Goal: Task Accomplishment & Management: Complete application form

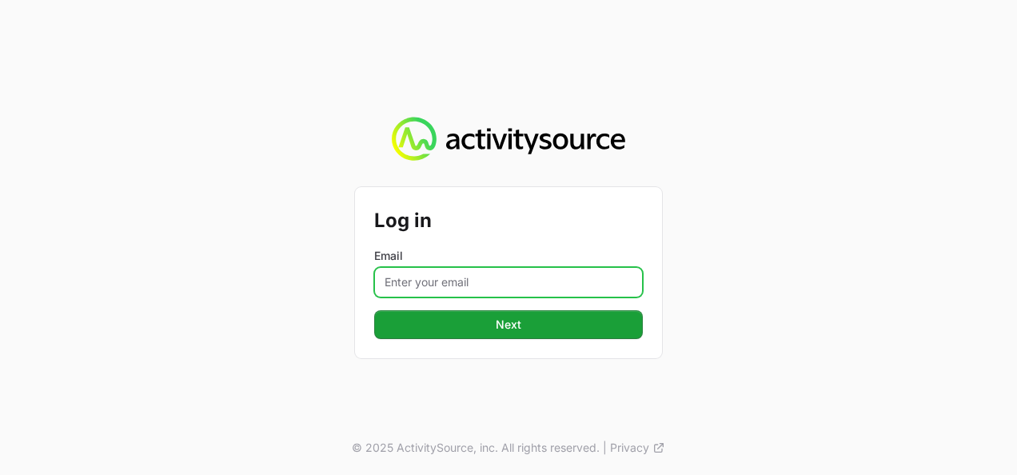
click at [492, 278] on input "Email" at bounding box center [508, 282] width 269 height 30
type input "[PERSON_NAME][EMAIL_ADDRESS][DOMAIN_NAME]"
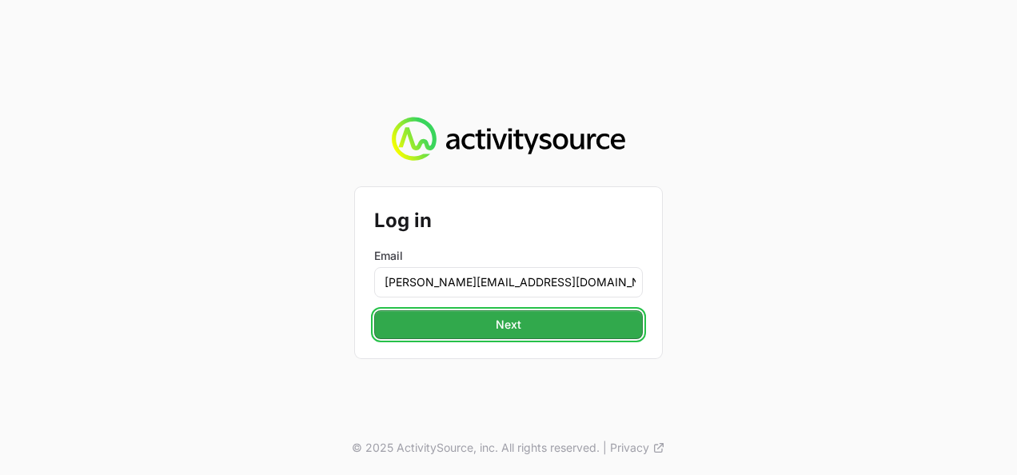
click at [486, 334] on button "Next" at bounding box center [508, 324] width 269 height 29
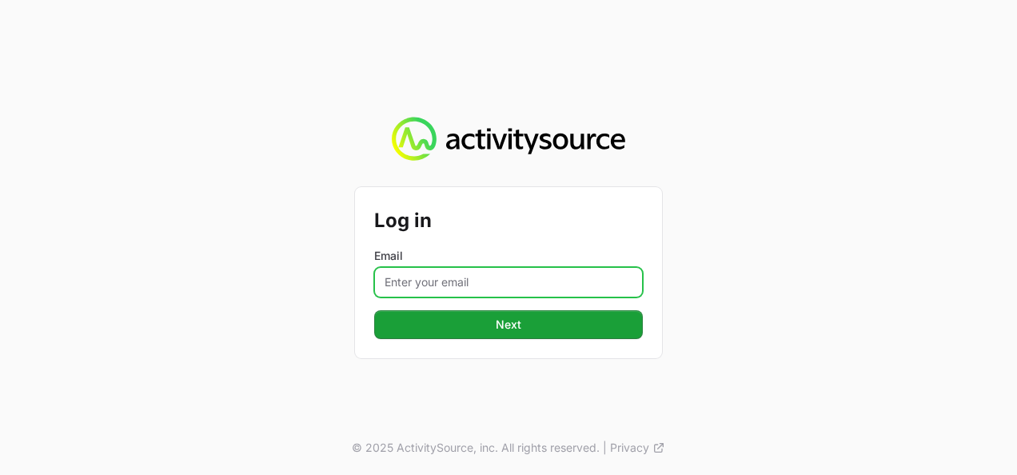
click at [470, 272] on input "Email" at bounding box center [508, 282] width 269 height 30
click at [374, 310] on button "Next" at bounding box center [508, 324] width 269 height 29
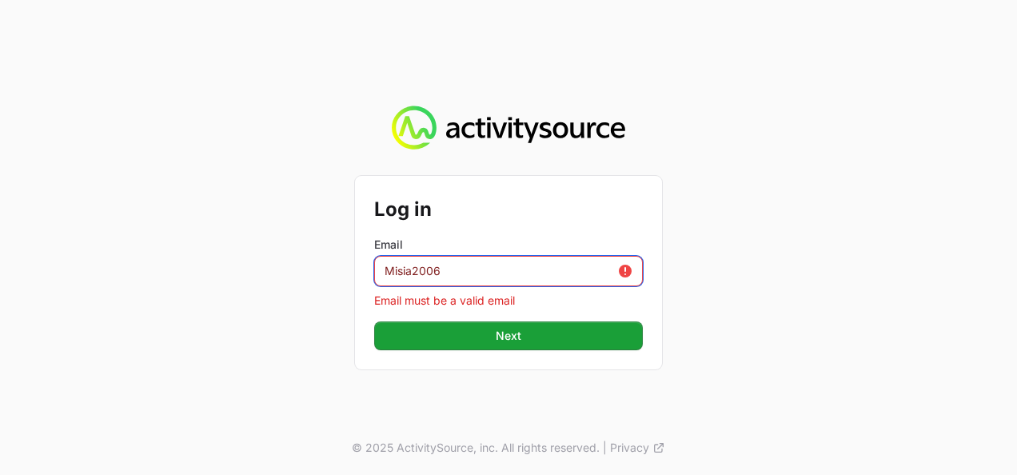
drag, startPoint x: 480, startPoint y: 285, endPoint x: 316, endPoint y: 251, distance: 166.6
click at [316, 251] on div "Log in Email Misia2006 Email must be a valid email Next © 2025 ActivitySource, …" at bounding box center [508, 237] width 1017 height 475
type input "[PERSON_NAME][EMAIL_ADDRESS][DOMAIN_NAME]"
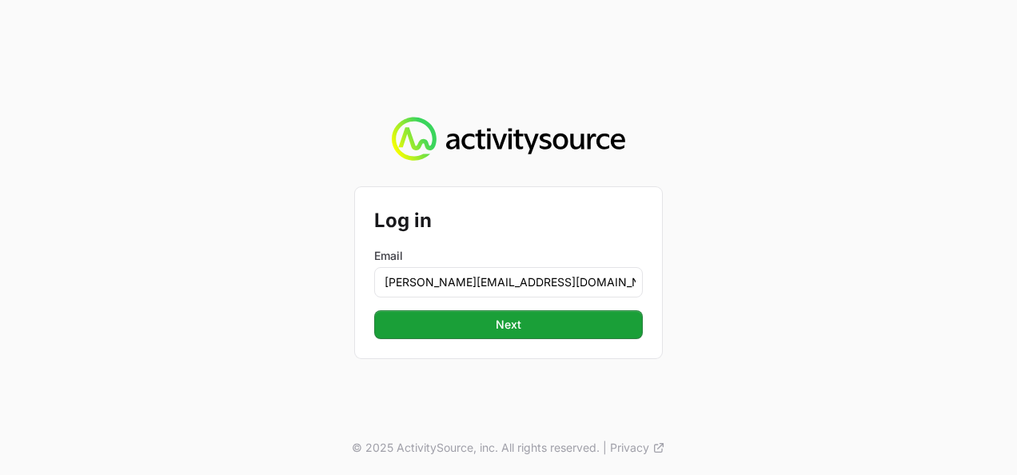
click at [515, 345] on div "Log in Email [PERSON_NAME][EMAIL_ADDRESS][DOMAIN_NAME] Next" at bounding box center [508, 272] width 307 height 171
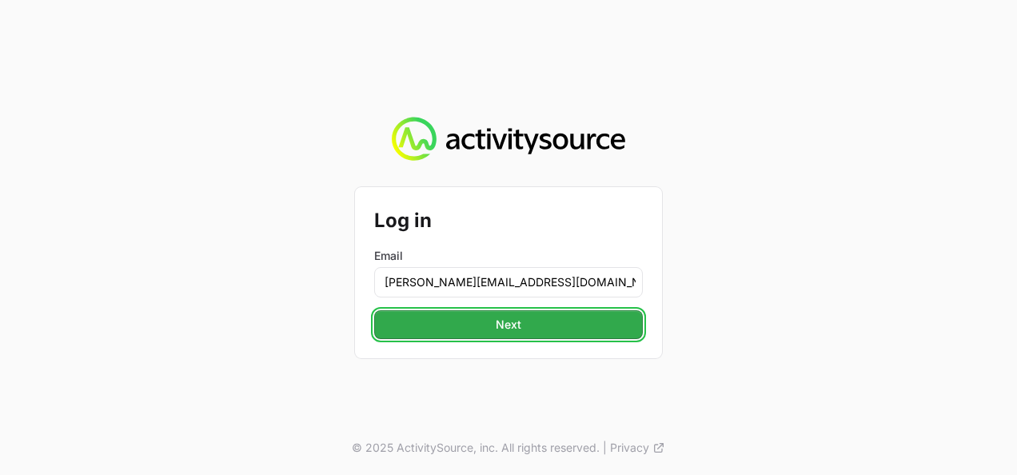
click at [526, 337] on button "Next" at bounding box center [508, 324] width 269 height 29
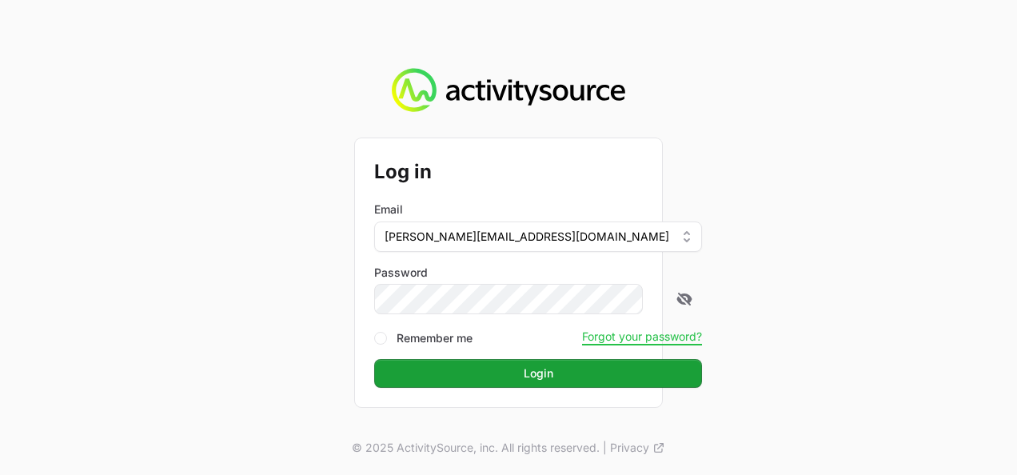
click at [374, 359] on button "Login" at bounding box center [538, 373] width 328 height 29
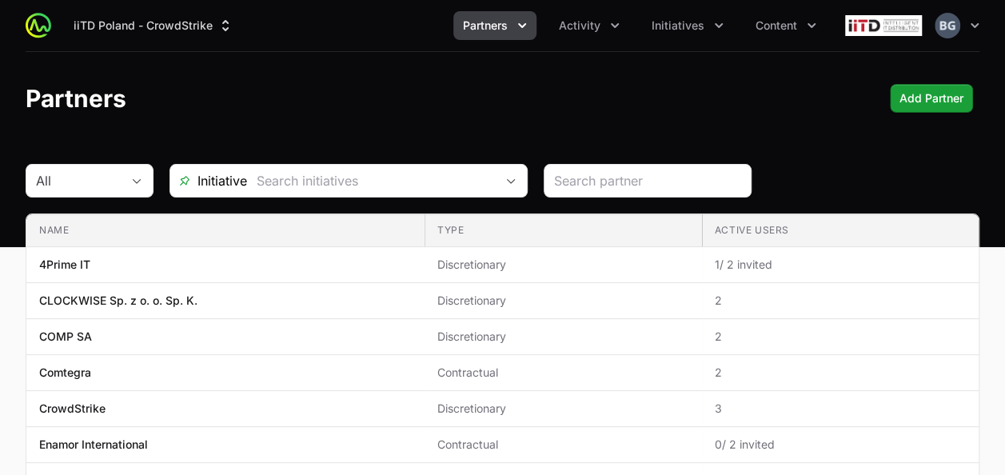
click at [615, 50] on div "iiTD Poland - CrowdStrike Partners Activity Initiatives Content Open user menu …" at bounding box center [502, 25] width 953 height 51
click at [571, 45] on div "iiTD Poland - CrowdStrike Partners Activity Initiatives Content Open user menu …" at bounding box center [502, 25] width 953 height 51
click at [583, 33] on button "Activity" at bounding box center [589, 25] width 80 height 29
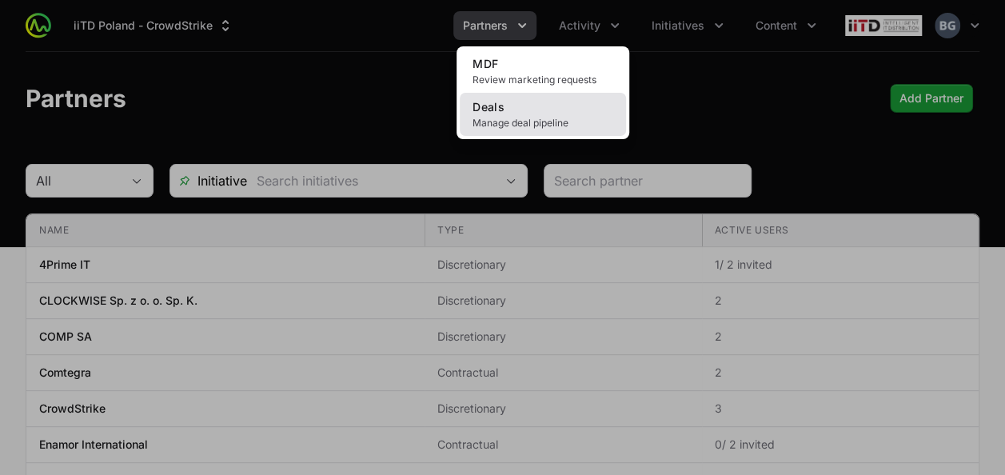
click at [539, 110] on link "Deals Manage deal pipeline" at bounding box center [543, 114] width 166 height 43
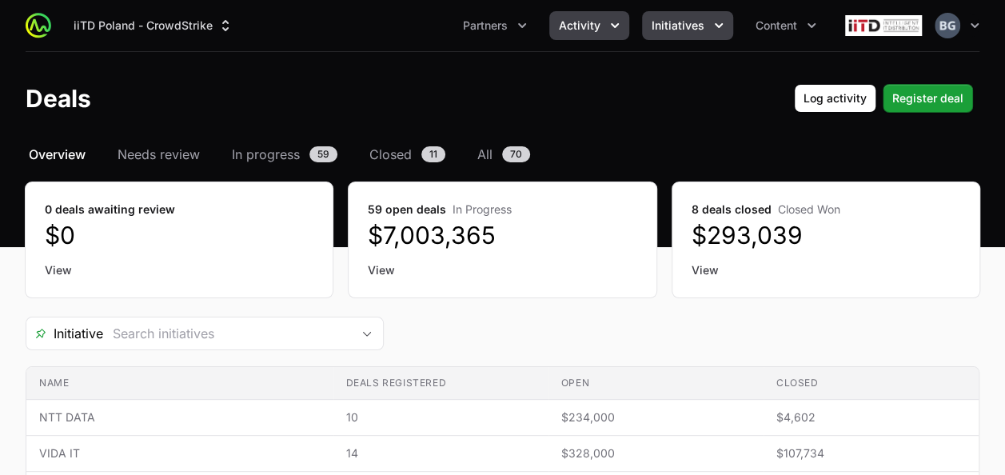
click at [664, 30] on span "Initiatives" at bounding box center [677, 26] width 53 height 16
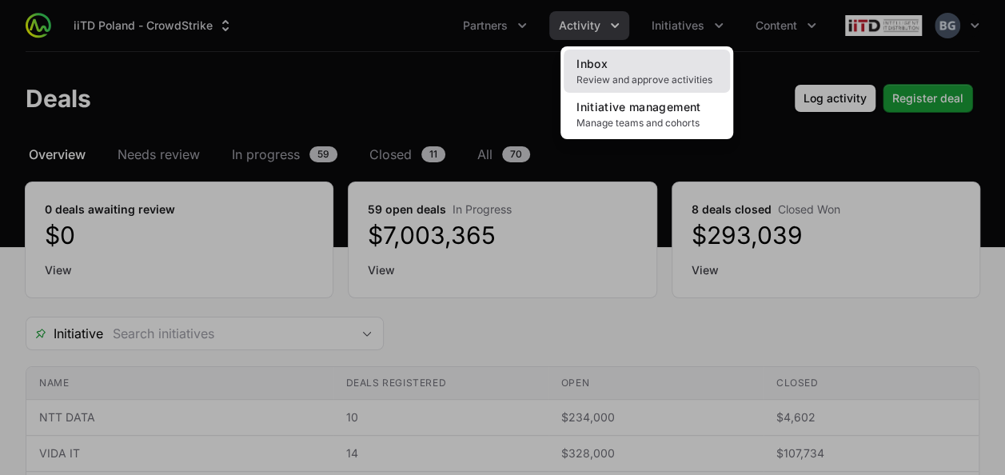
click at [671, 66] on link "Inbox Review and approve activities" at bounding box center [646, 71] width 166 height 43
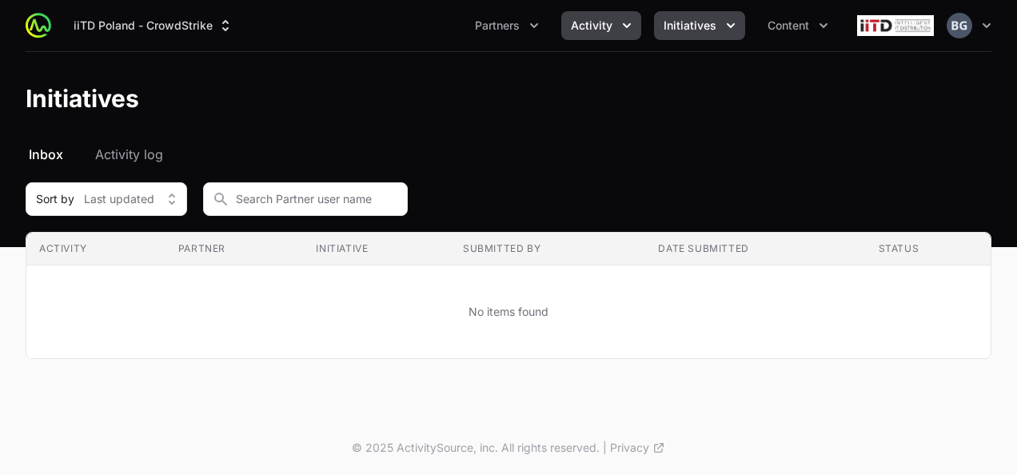
click at [608, 30] on span "Activity" at bounding box center [592, 26] width 42 height 16
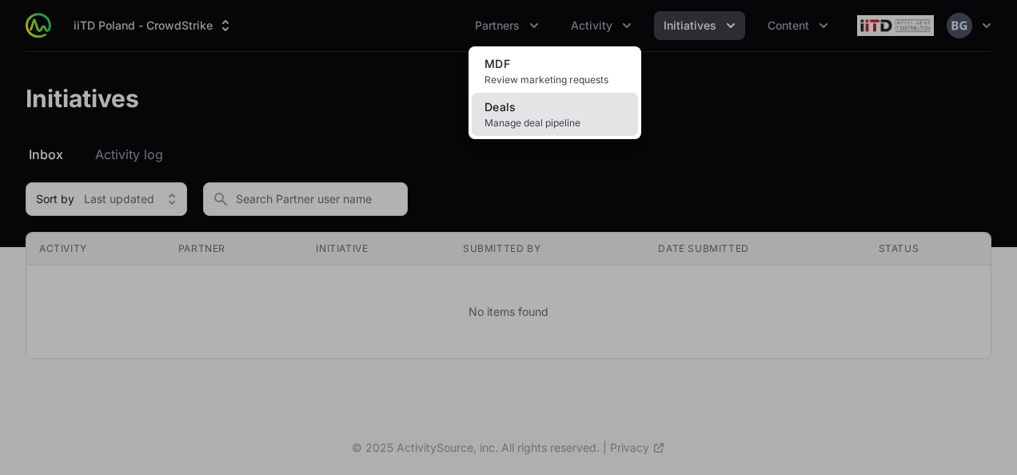
click at [599, 102] on link "Deals Manage deal pipeline" at bounding box center [555, 114] width 166 height 43
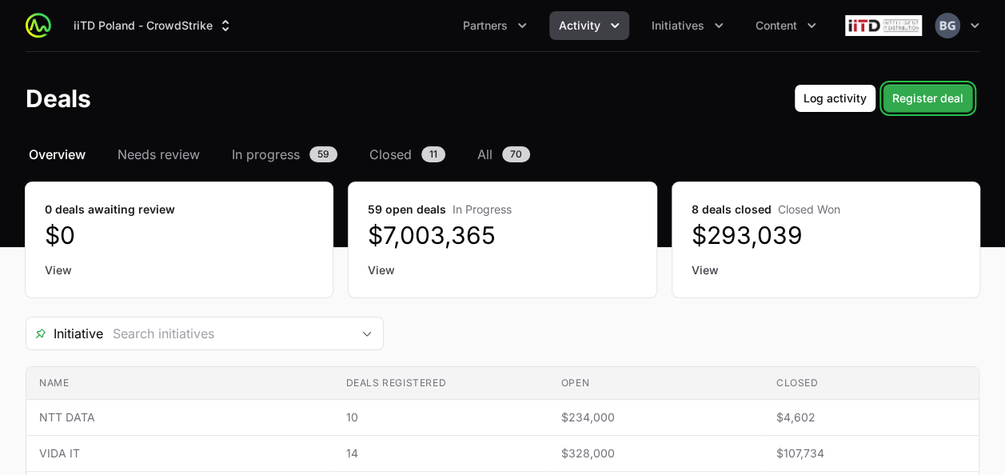
click at [956, 91] on span "Register deal" at bounding box center [927, 98] width 71 height 19
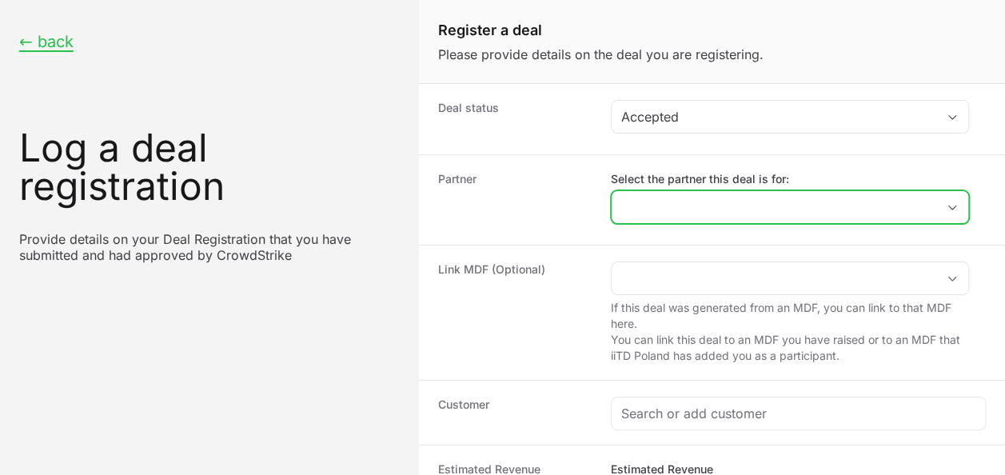
click at [710, 191] on input "Select the partner this deal is for:" at bounding box center [773, 207] width 324 height 32
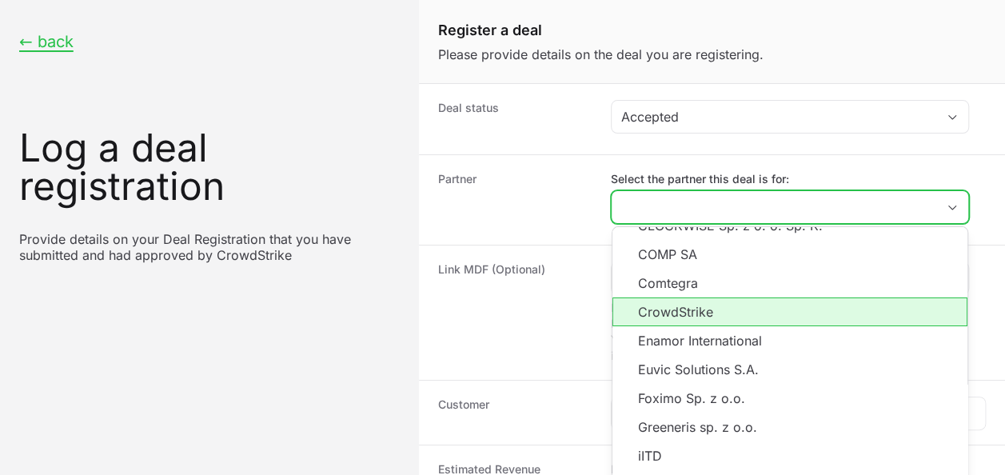
scroll to position [160, 0]
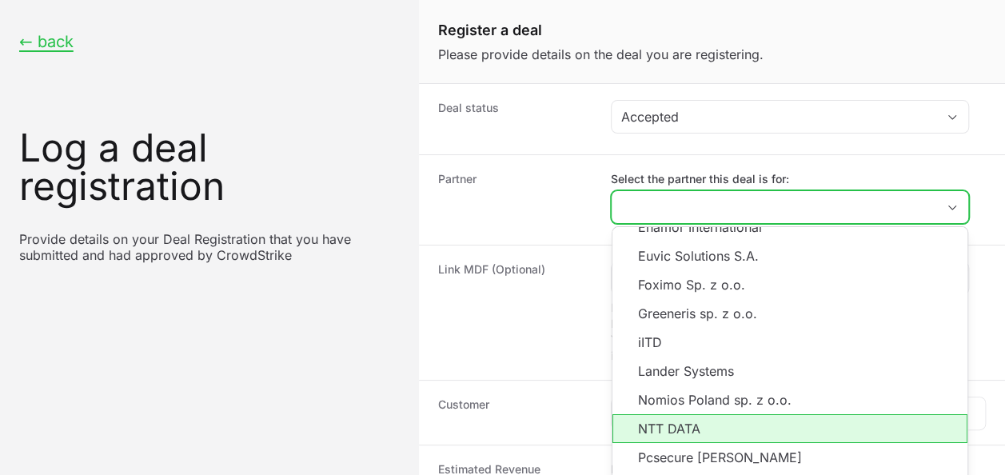
click at [737, 439] on li "NTT DATA" at bounding box center [789, 428] width 355 height 29
type input "NTT DATA"
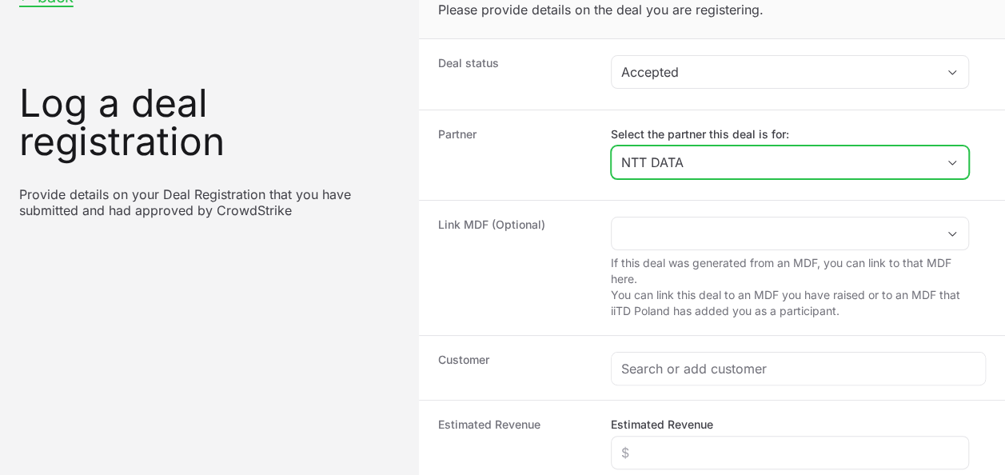
scroll to position [80, 0]
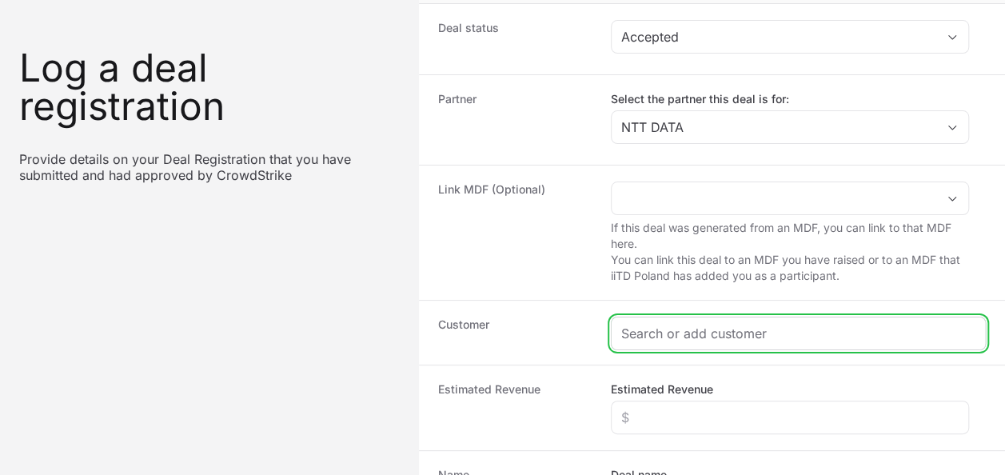
click at [672, 329] on input "Create activity form" at bounding box center [798, 333] width 354 height 19
paste input "KLUŚ Sp. z o.o."
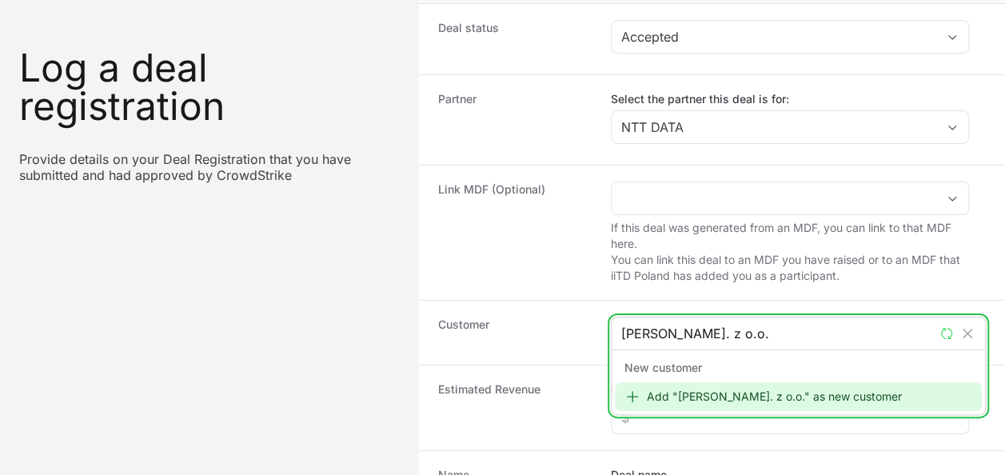
type input "KLUŚ Sp. z o.o."
click at [672, 392] on div "Add "KLUŚ Sp. z o.o." as new customer" at bounding box center [798, 396] width 367 height 29
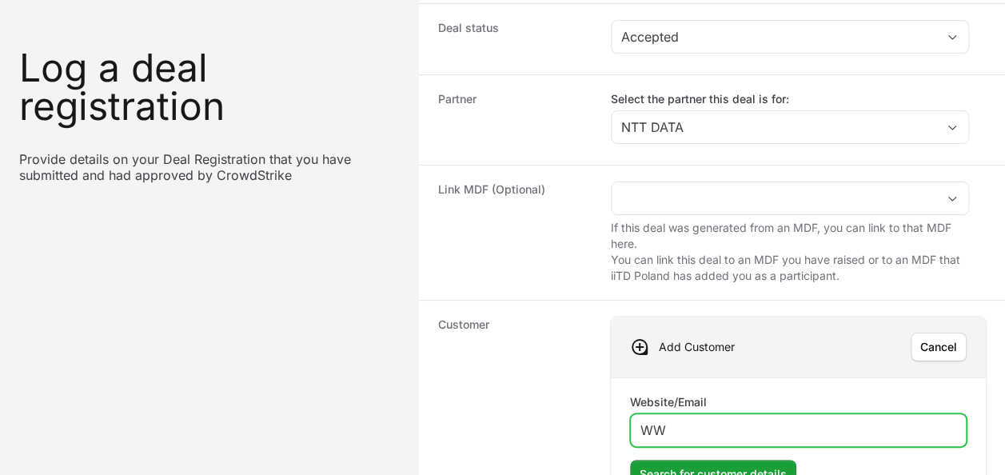
type input "W"
paste input "klusdesign.pl"
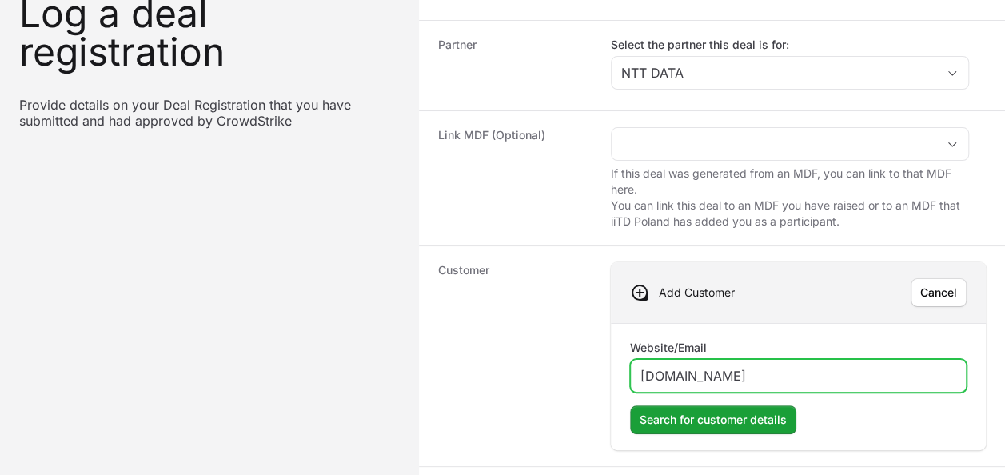
scroll to position [160, 0]
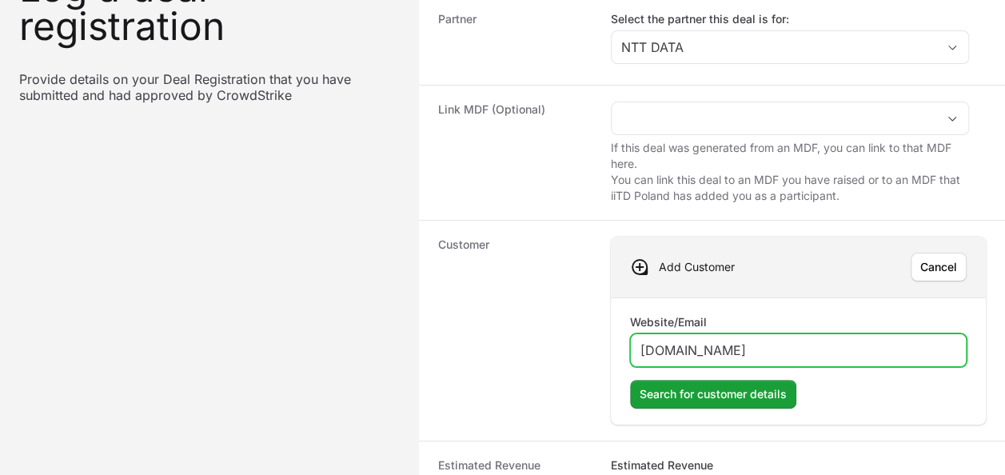
type input "www.klusdesign.pl"
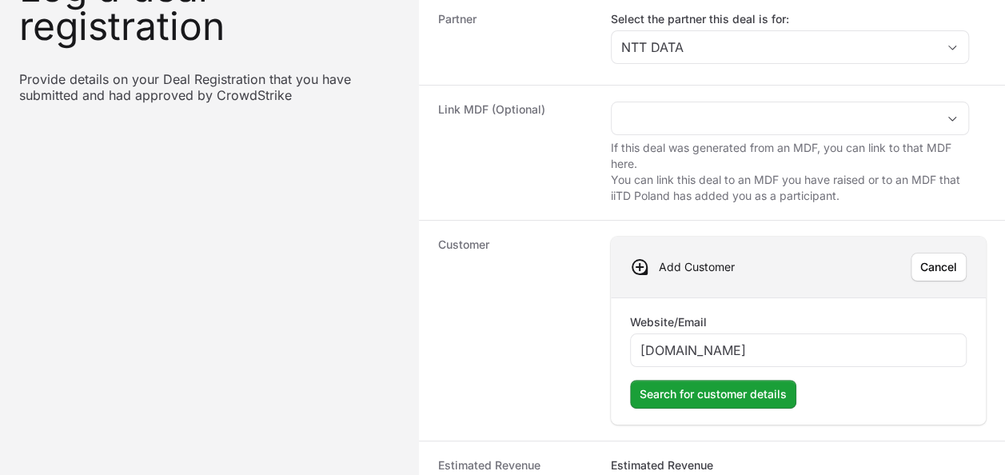
click at [751, 408] on div "Website/Email www.klusdesign.pl Search for customer details" at bounding box center [798, 360] width 375 height 127
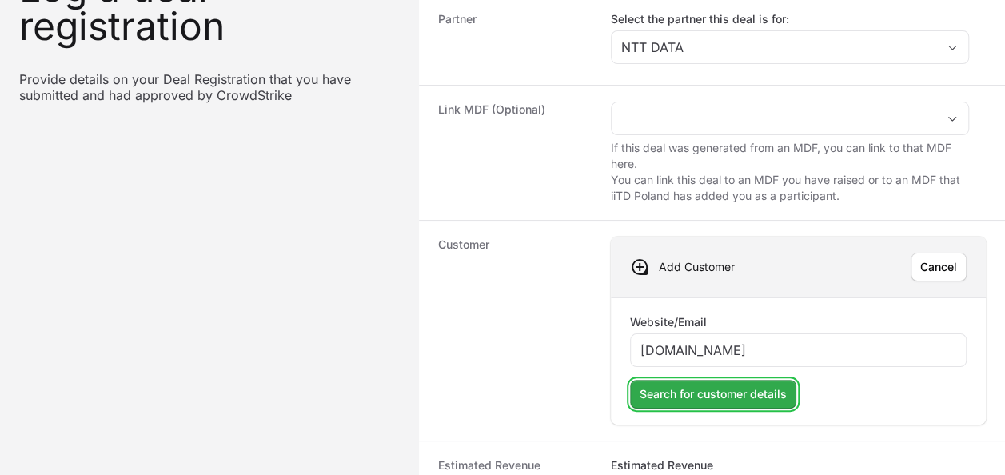
click at [746, 395] on span "Search for customer details" at bounding box center [712, 393] width 147 height 19
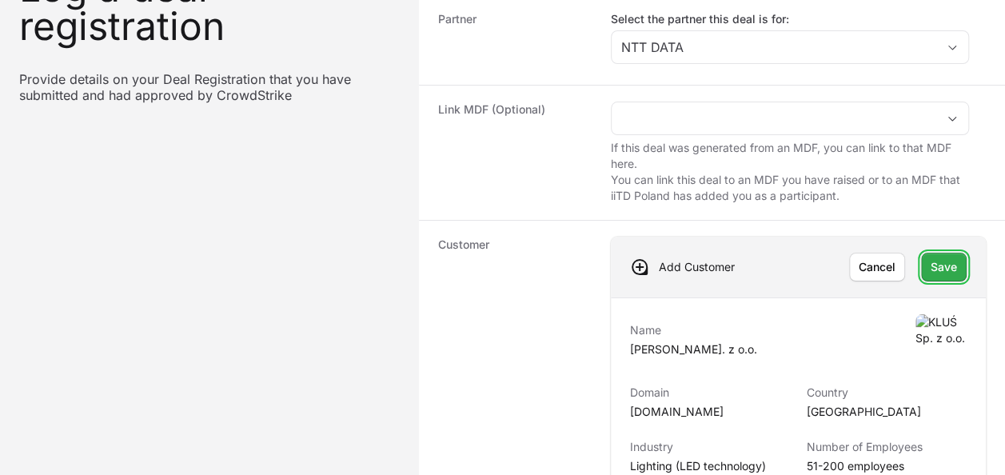
click at [951, 257] on span "Save" at bounding box center [943, 266] width 26 height 19
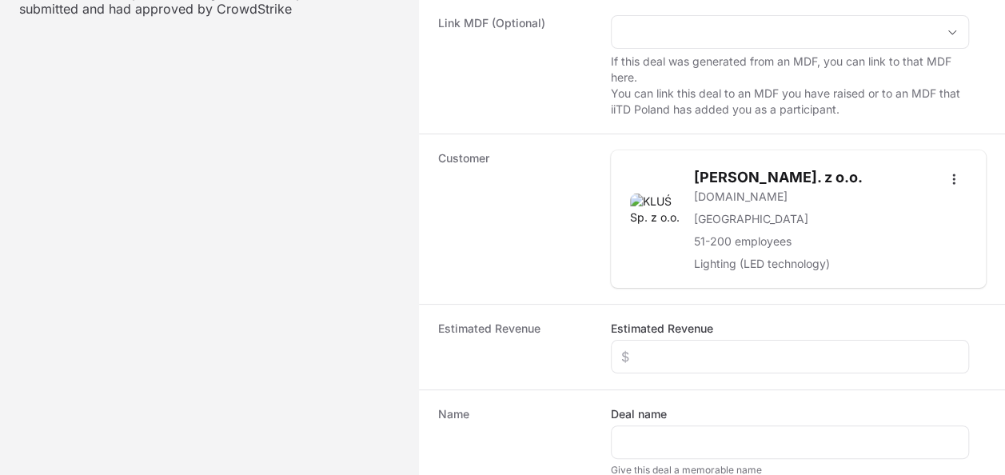
scroll to position [320, 0]
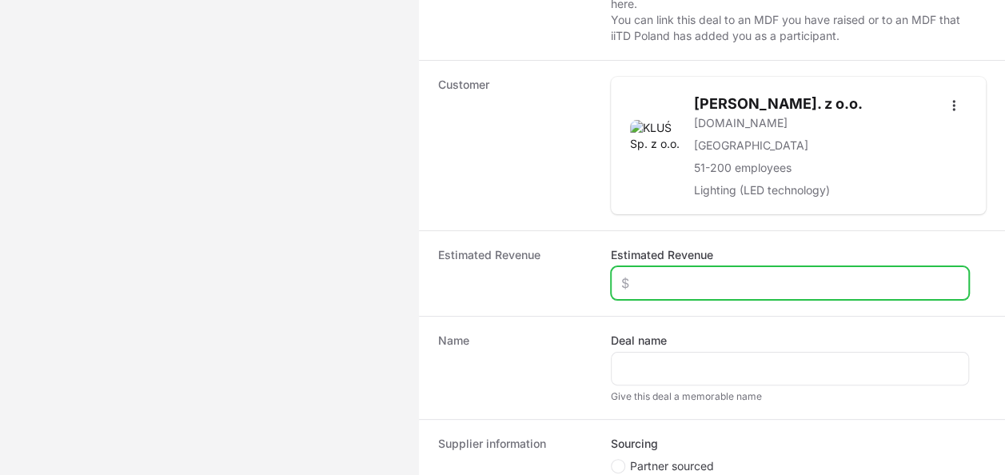
click at [707, 285] on input "Estimated Revenue" at bounding box center [789, 282] width 337 height 19
type input "$3,000"
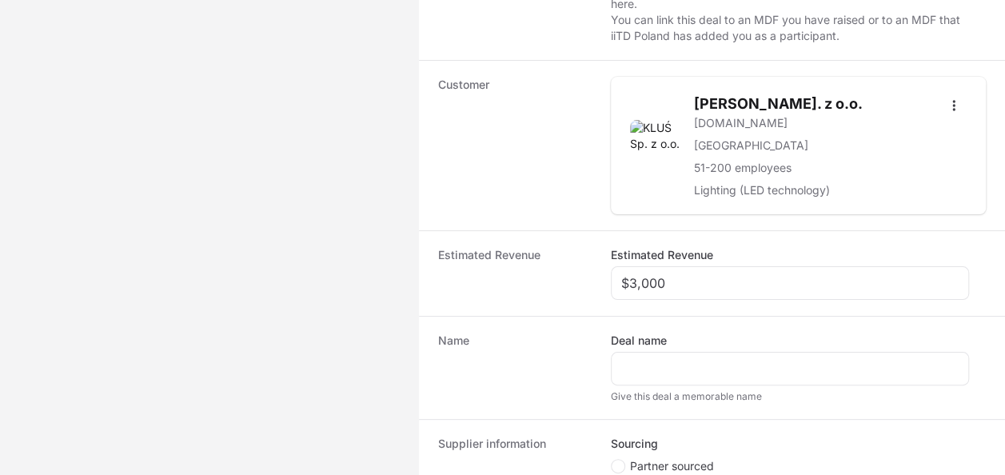
click at [746, 390] on div "Give this deal a memorable name" at bounding box center [790, 396] width 358 height 13
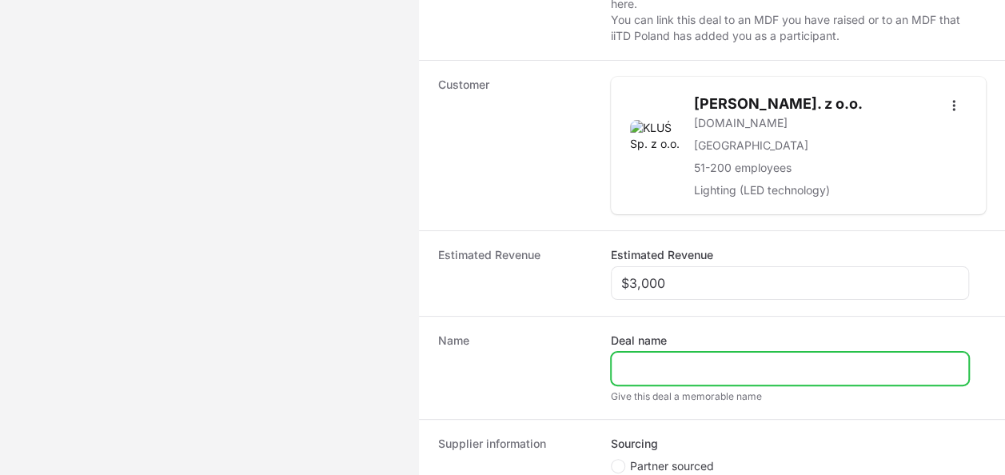
click at [726, 361] on input "Deal name" at bounding box center [789, 368] width 337 height 19
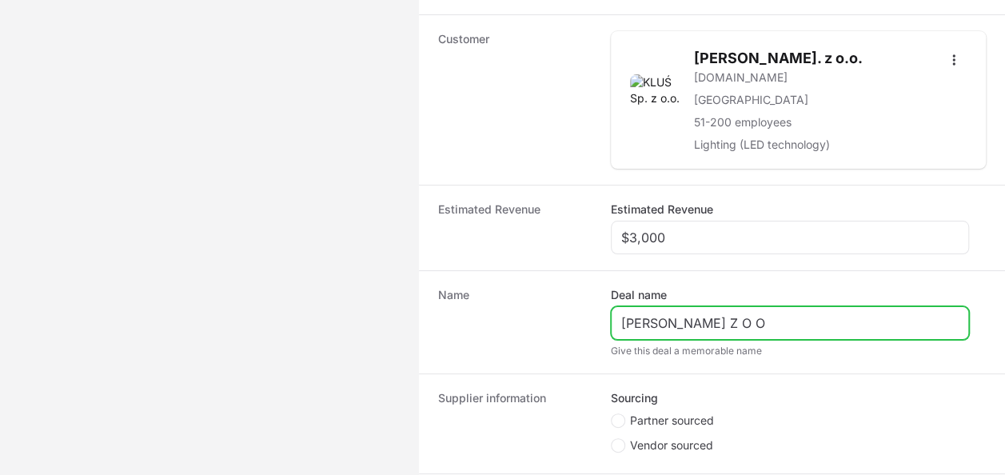
scroll to position [400, 0]
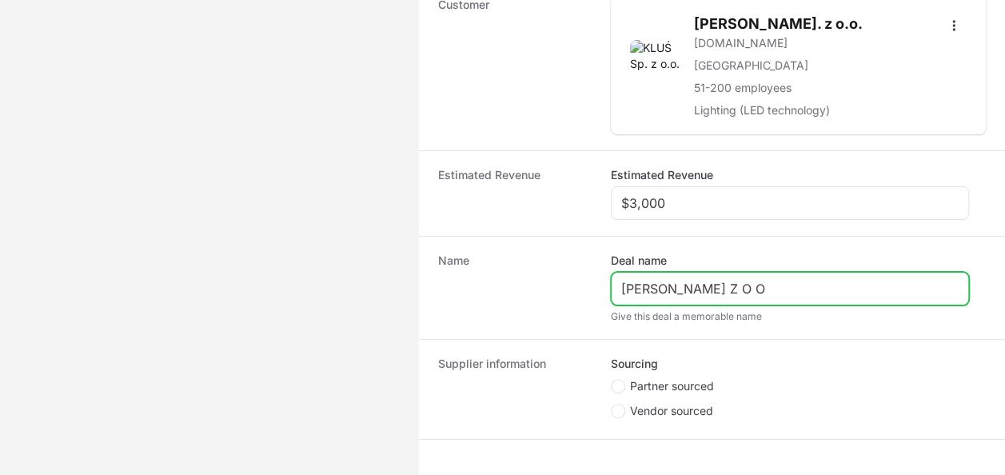
type input "KLUS SP Z O O"
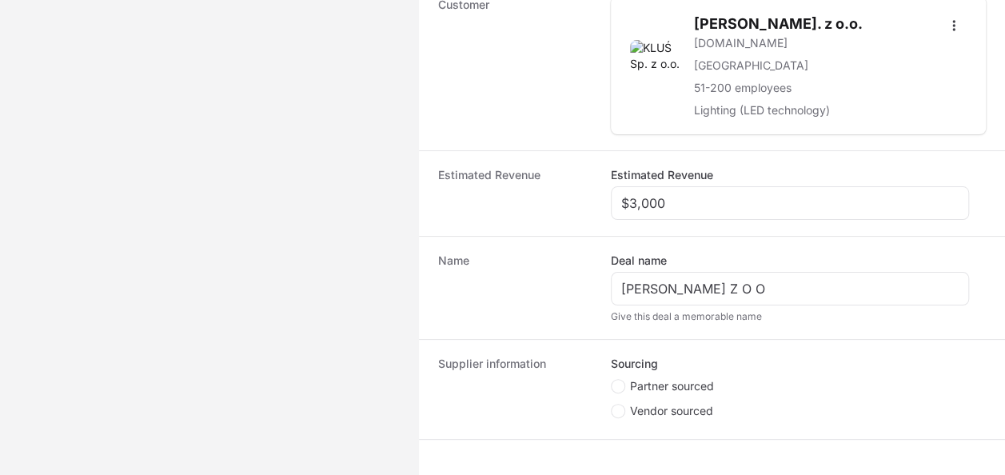
click at [683, 378] on span "Partner sourced" at bounding box center [672, 386] width 84 height 16
click at [612, 379] on input "Partner sourced" at bounding box center [612, 380] width 2 height 2
radio input "true"
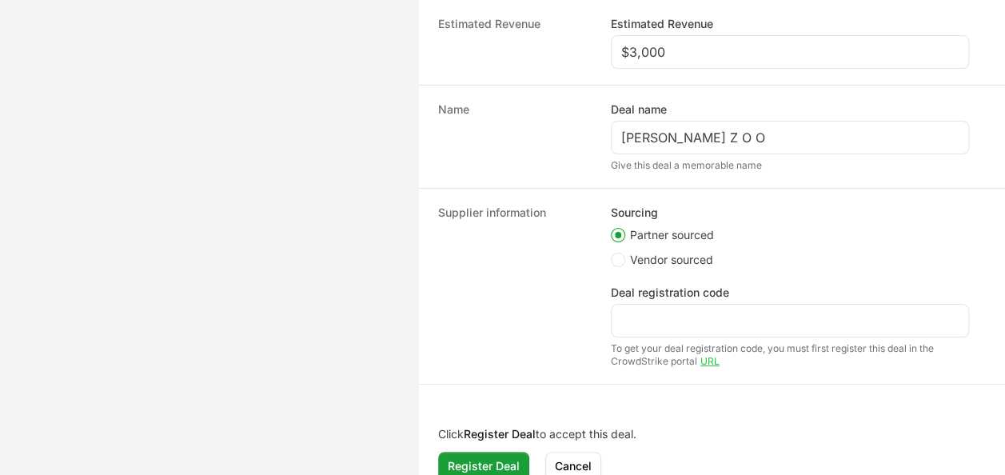
scroll to position [559, 0]
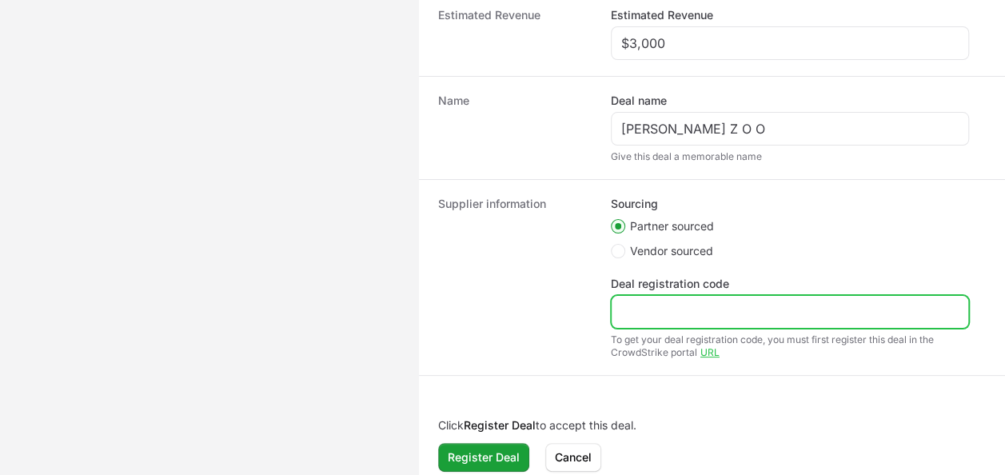
click at [703, 311] on input "Deal registration code" at bounding box center [789, 311] width 337 height 19
paste input "DR-6ba0ad58"
type input "DR-6ba0ad58"
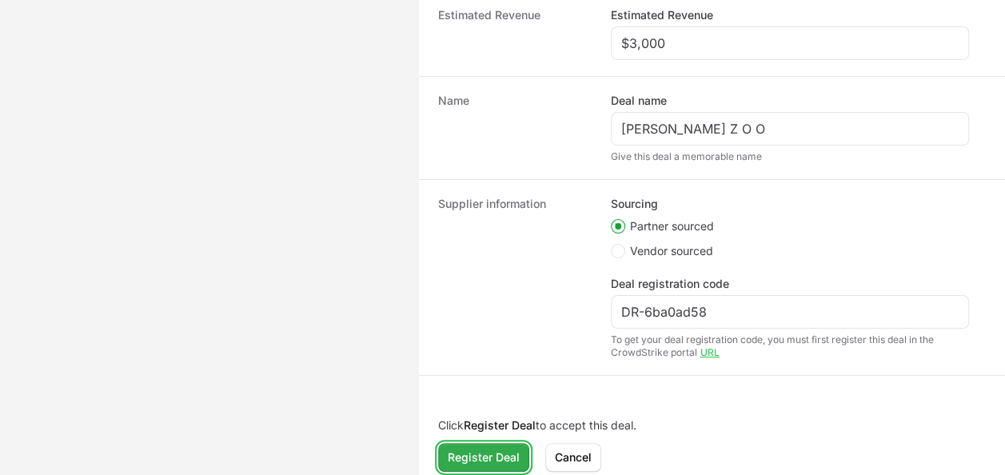
click at [494, 448] on span "Register Deal" at bounding box center [484, 457] width 72 height 19
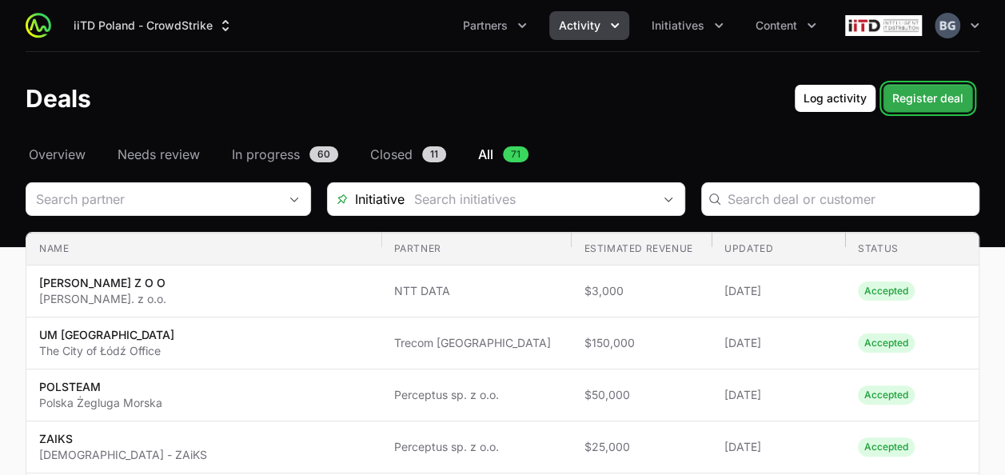
click at [907, 100] on span "Register deal" at bounding box center [927, 98] width 71 height 19
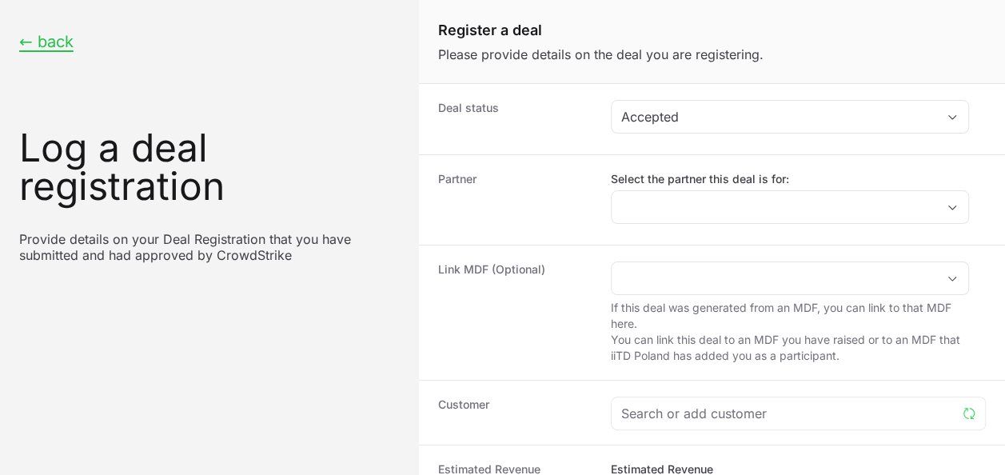
click at [711, 222] on dd "Select the partner this deal is for:" at bounding box center [798, 200] width 375 height 58
click at [715, 225] on dd "Select the partner this deal is for:" at bounding box center [798, 200] width 375 height 58
click at [724, 221] on dd "Select the partner this deal is for:" at bounding box center [798, 200] width 375 height 58
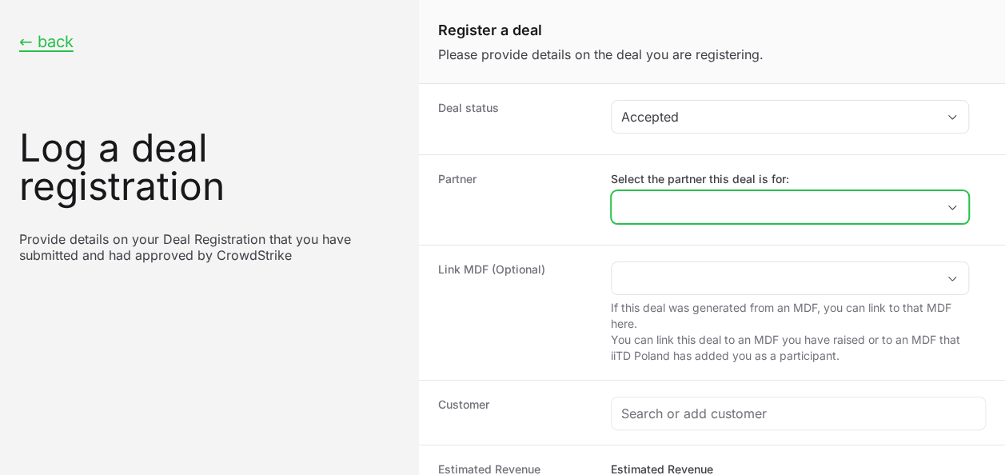
click at [710, 197] on input "Select the partner this deal is for:" at bounding box center [773, 207] width 324 height 32
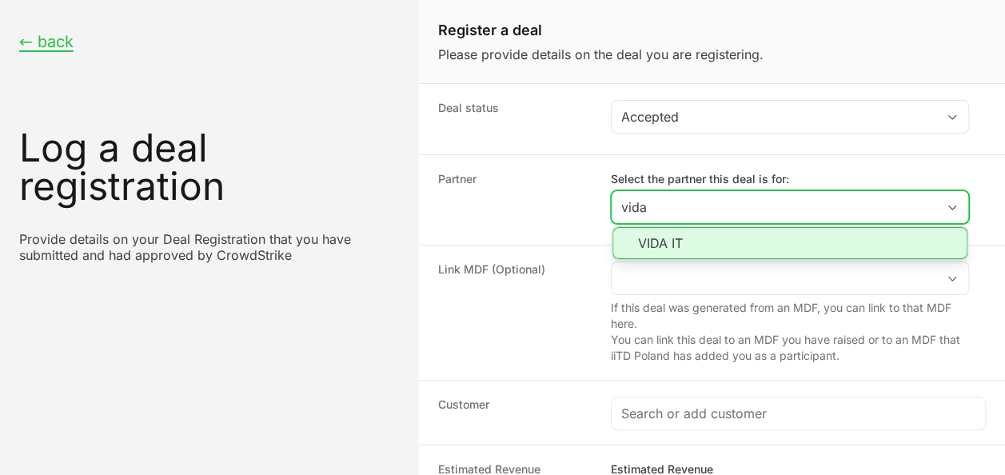
click at [725, 249] on li "VIDA IT" at bounding box center [789, 243] width 355 height 32
type input "VIDA IT"
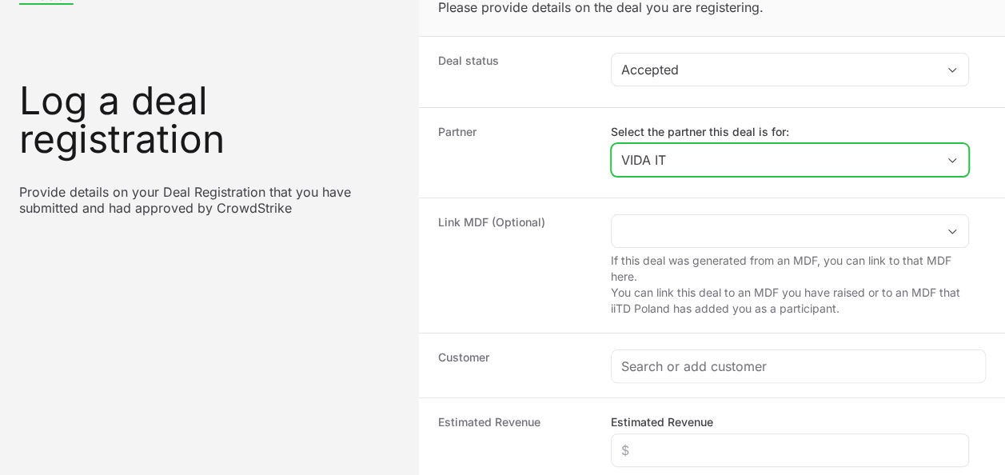
scroll to position [80, 0]
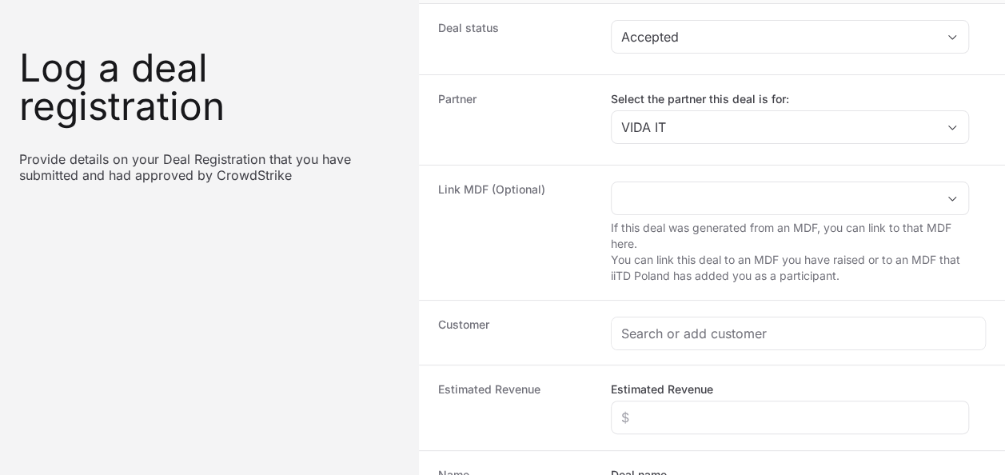
click at [683, 353] on div "Customer" at bounding box center [712, 332] width 586 height 65
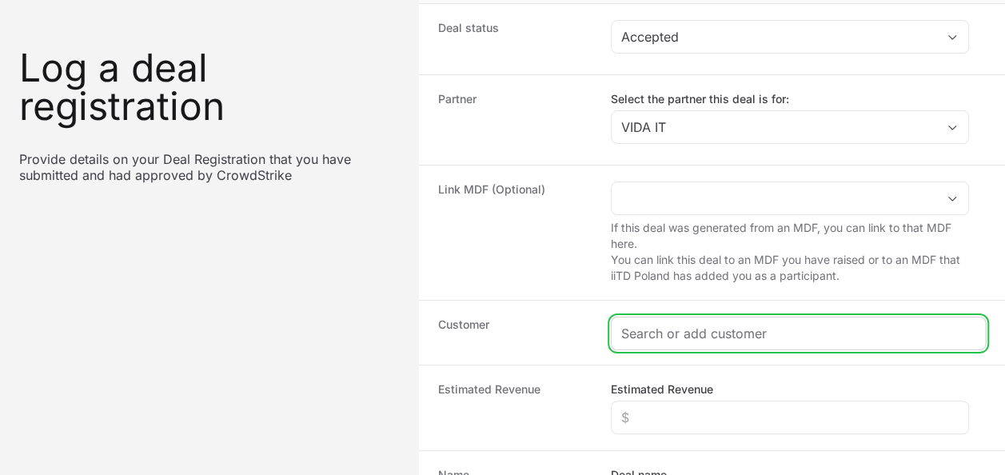
click at [683, 334] on input "Create activity form" at bounding box center [798, 333] width 354 height 19
paste input "Grupa Łapaj Spółka z ograniczoną odpowiedzialnością Sp. J"
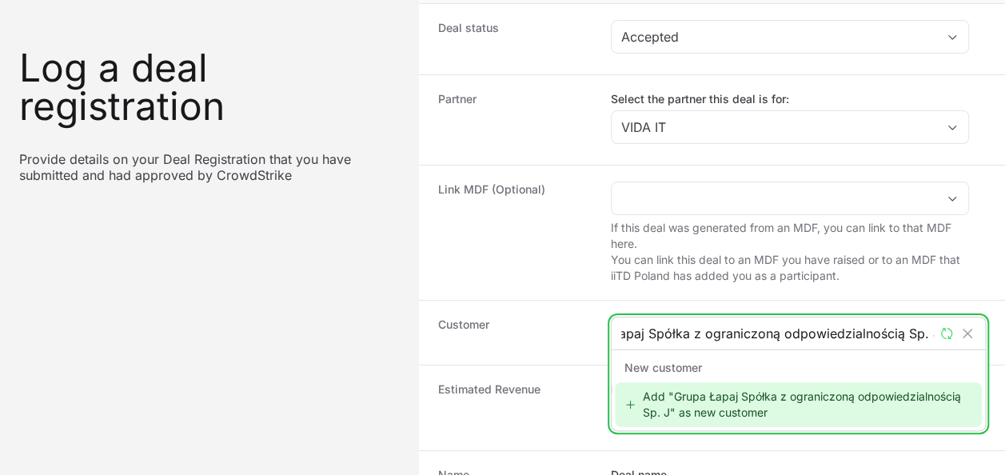
scroll to position [0, 32]
type input "Grupa Łapaj Spółka z ograniczoną odpowiedzialnością Sp. J"
click at [718, 392] on div "Add "Grupa Łapaj Spółka z ograniczoną odpowiedzialnością Sp. J" as new customer" at bounding box center [798, 404] width 367 height 45
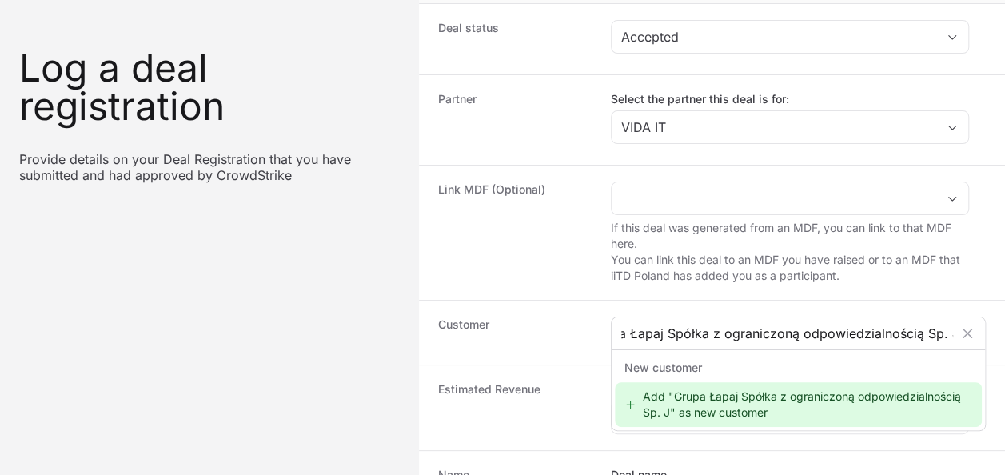
scroll to position [0, 0]
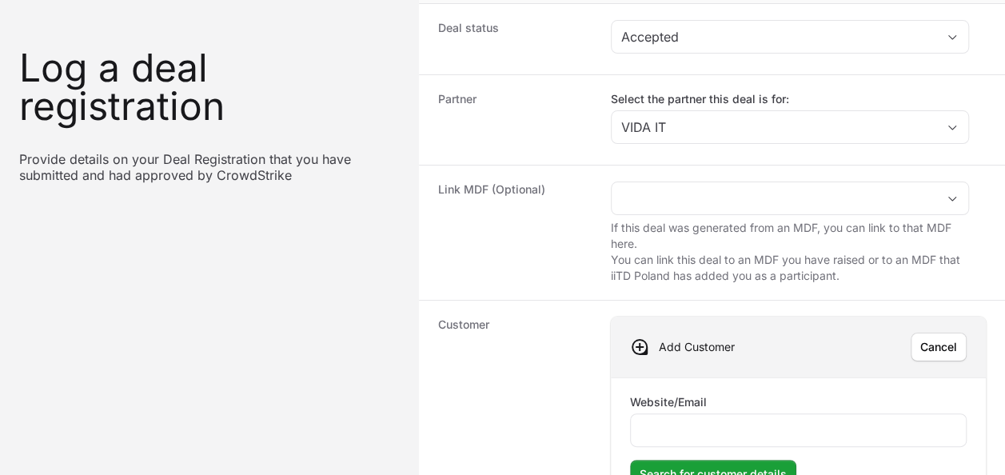
click at [740, 400] on div "Website/Email" at bounding box center [798, 420] width 336 height 53
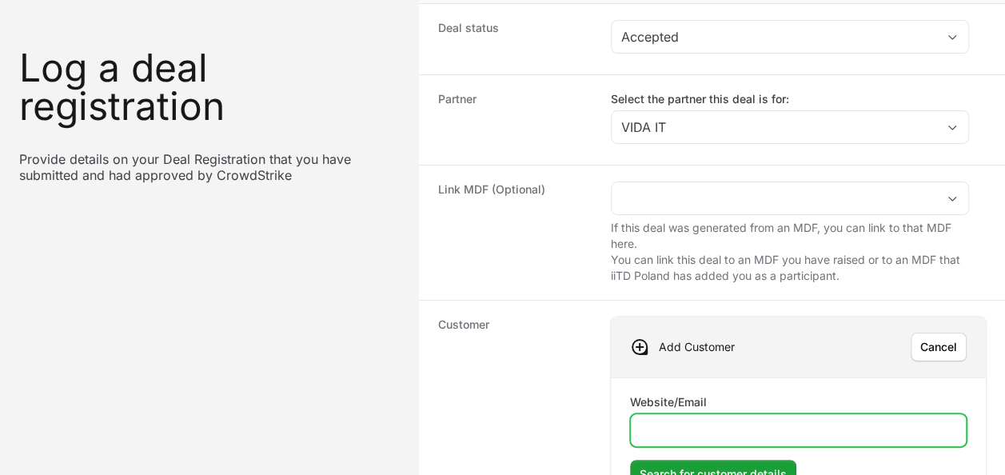
click at [754, 432] on input "Website/Email" at bounding box center [798, 429] width 316 height 19
paste input "www.villaverde.pl"
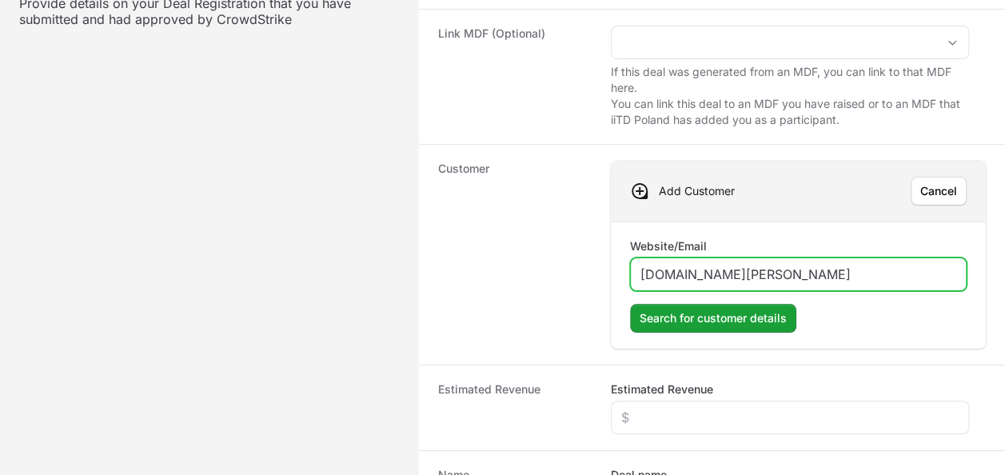
scroll to position [240, 0]
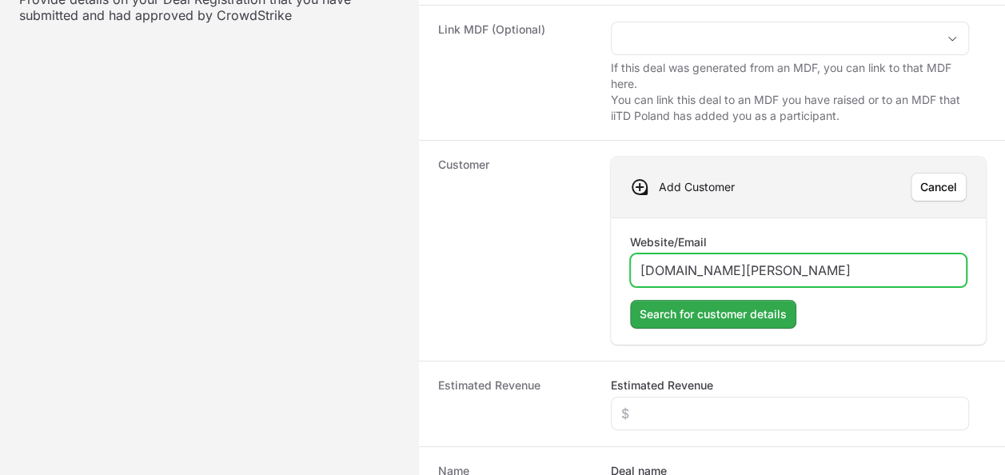
type input "www.villaverde.pl"
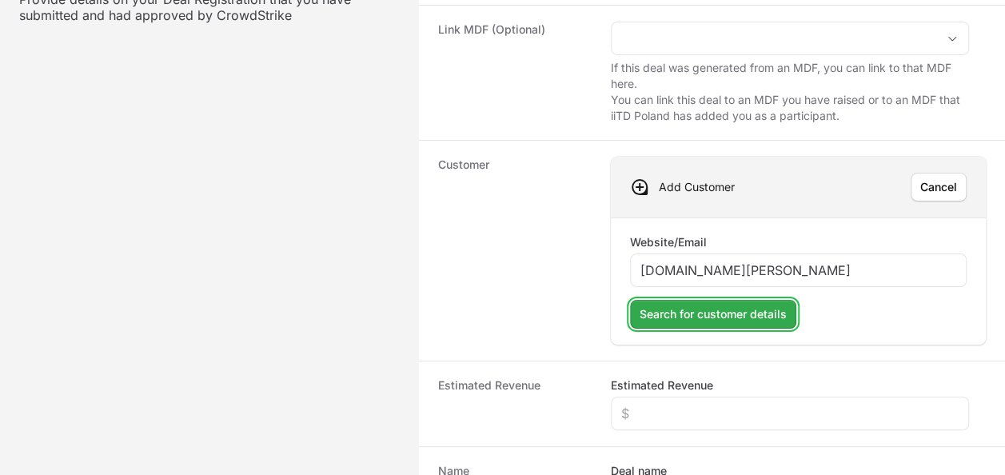
click at [741, 315] on span "Search for customer details" at bounding box center [712, 314] width 147 height 19
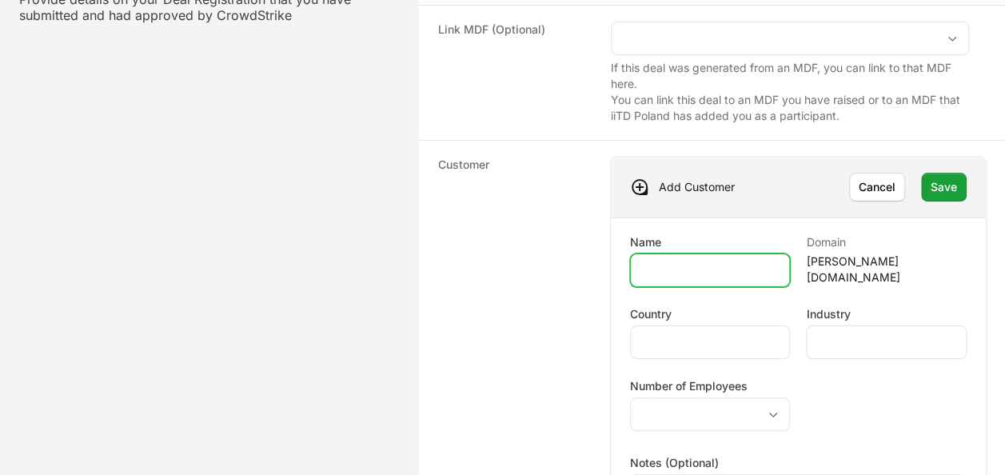
click at [729, 261] on input "Name" at bounding box center [710, 270] width 140 height 19
click at [725, 274] on input "Name" at bounding box center [710, 270] width 140 height 19
paste input "Grupa Łapaj Hotele Sp. z o. o."
type input "Grupa Łapaj Hotele Sp. z o. o."
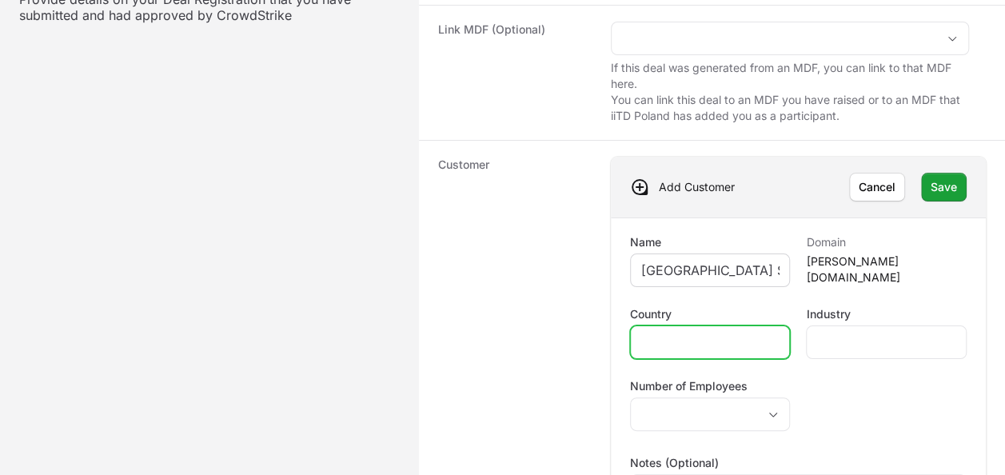
scroll to position [0, 0]
type input "Poland"
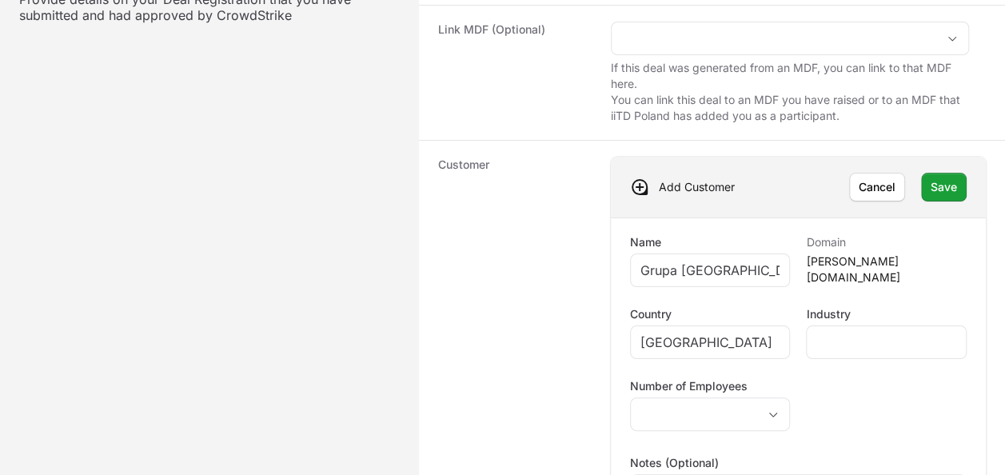
click at [594, 339] on div "Customer Add Customer Cancel Save Name Grupa Łapaj Hotele Sp. z o. o. Domain vi…" at bounding box center [712, 364] width 586 height 449
drag, startPoint x: 689, startPoint y: 411, endPoint x: 698, endPoint y: 420, distance: 13.0
click at [694, 419] on button "placeholder" at bounding box center [710, 414] width 159 height 32
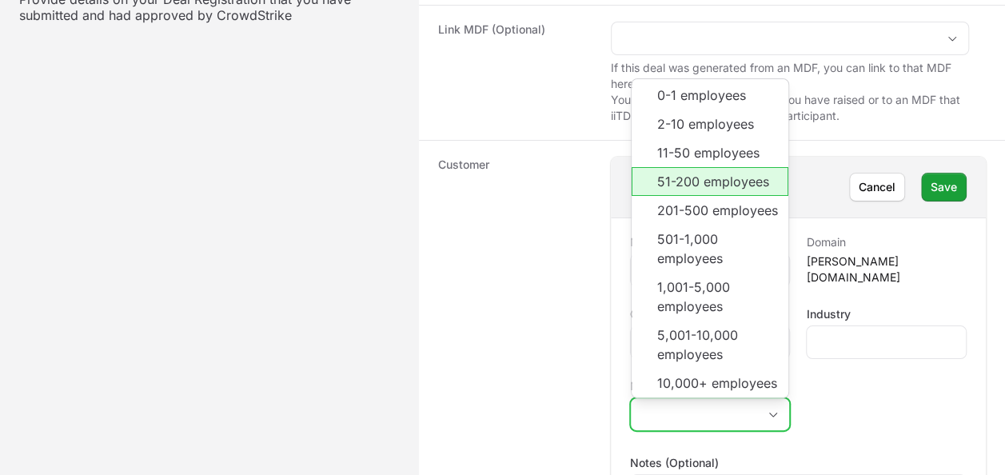
click at [746, 167] on li "51-200 employees" at bounding box center [709, 181] width 157 height 29
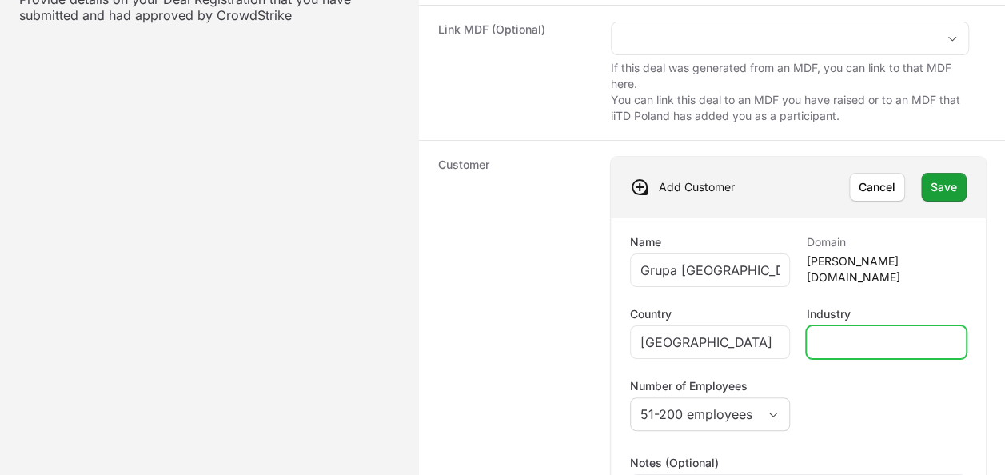
click at [878, 334] on input "Industry" at bounding box center [886, 341] width 140 height 19
click at [830, 385] on div "Name Grupa Łapaj Hotele Sp. z o. o. Domain villaverde.pl Country Poland Industr…" at bounding box center [798, 395] width 336 height 323
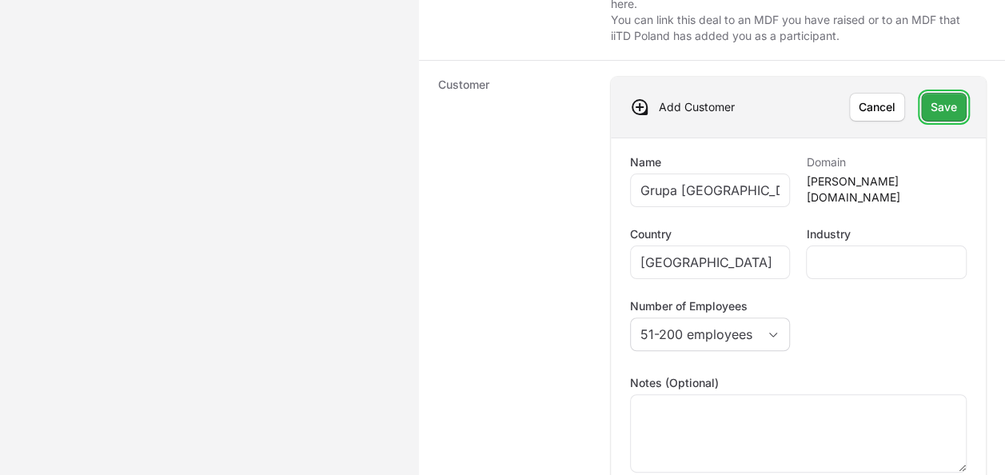
click at [943, 109] on span "Save" at bounding box center [943, 107] width 26 height 19
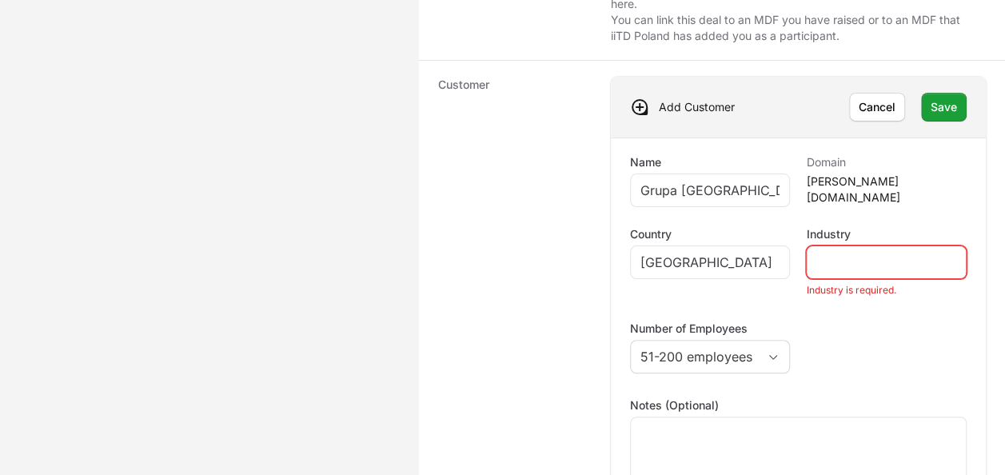
click at [862, 269] on div "Create activity form" at bounding box center [886, 262] width 161 height 34
click at [870, 262] on input "Industry" at bounding box center [886, 262] width 140 height 19
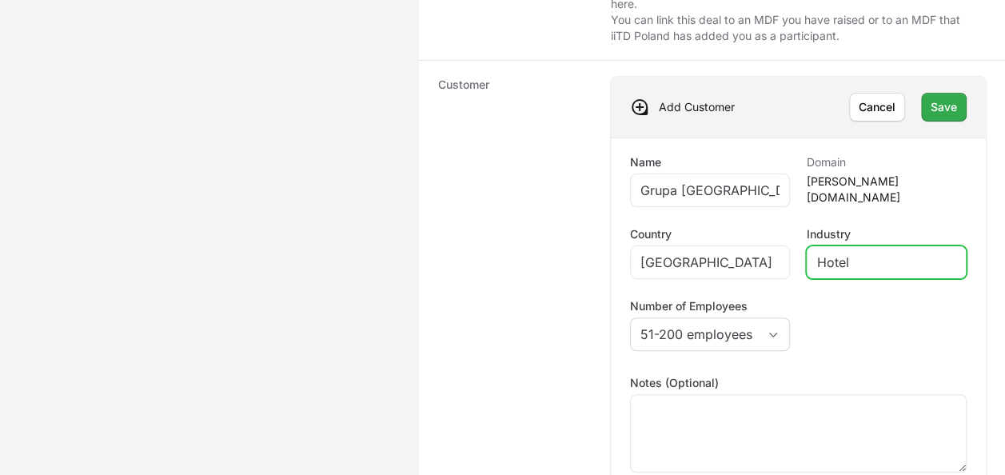
type input "Hotel"
click at [955, 116] on button "Save" at bounding box center [944, 107] width 46 height 29
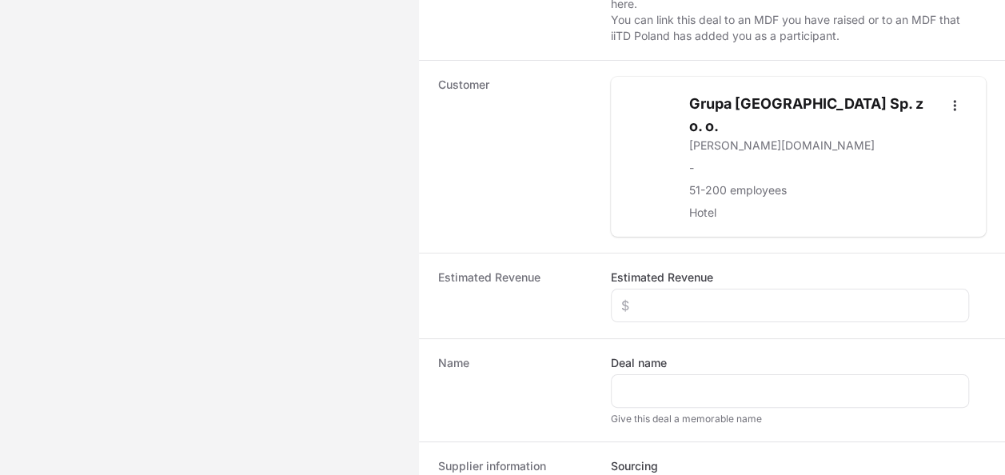
click at [705, 297] on div "Estimated Revenue Estimated Revenue" at bounding box center [712, 296] width 586 height 86
drag, startPoint x: 727, startPoint y: 310, endPoint x: 730, endPoint y: 301, distance: 9.1
click at [728, 311] on div "Estimated Revenue Estimated Revenue" at bounding box center [712, 296] width 586 height 86
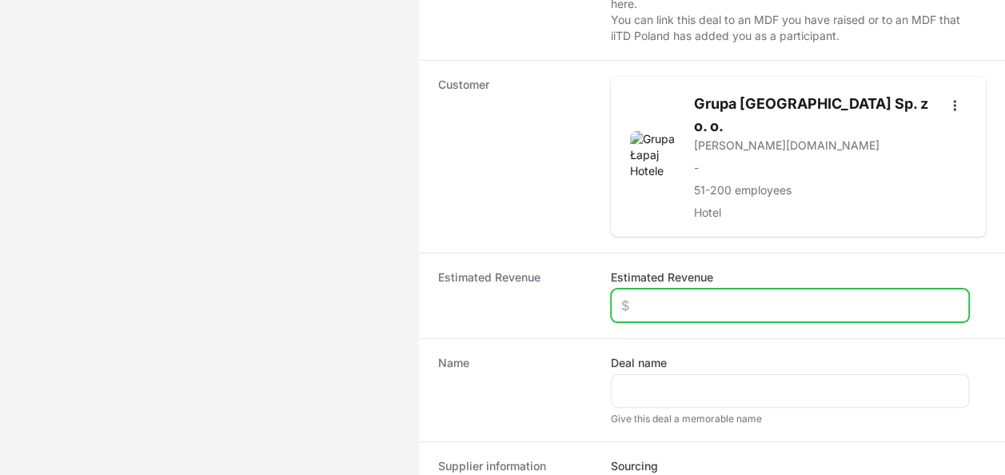
click at [728, 296] on input "Estimated Revenue" at bounding box center [789, 305] width 337 height 19
type input "$4,000"
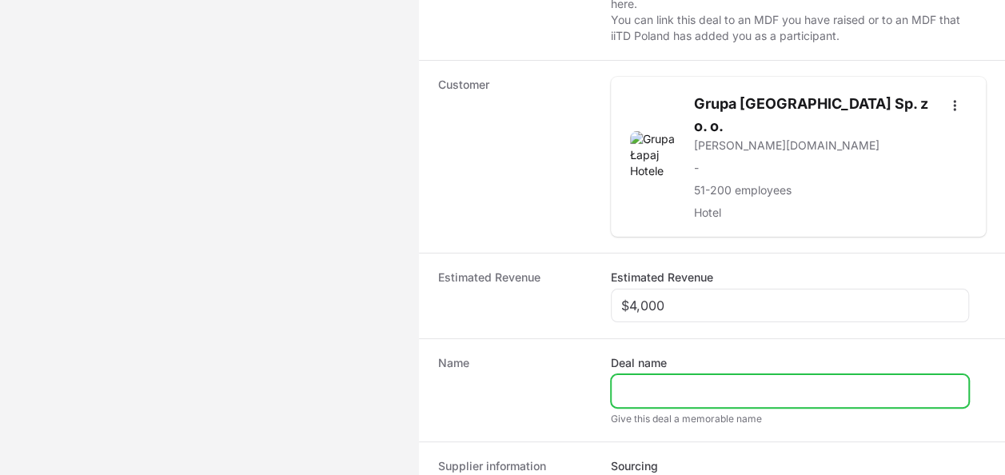
click at [720, 381] on input "Deal name" at bounding box center [789, 390] width 337 height 19
type input "GRUPA ŁAPAJ"
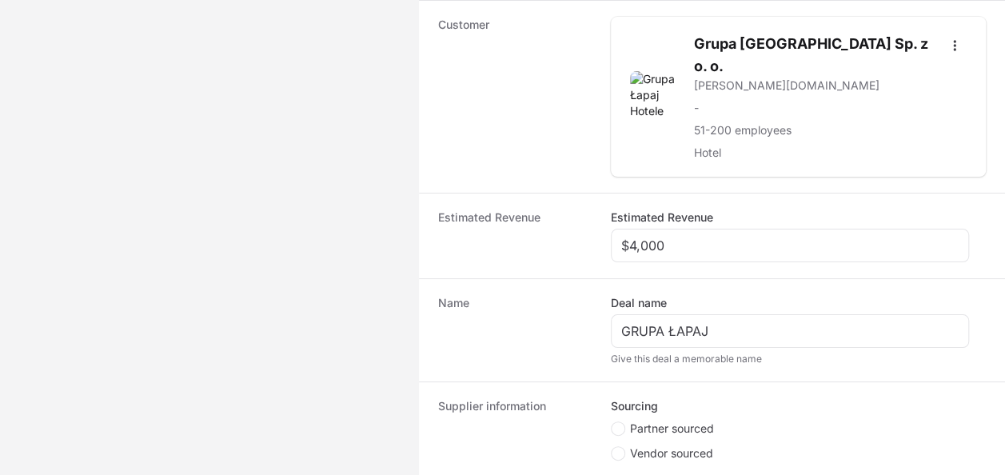
scroll to position [400, 0]
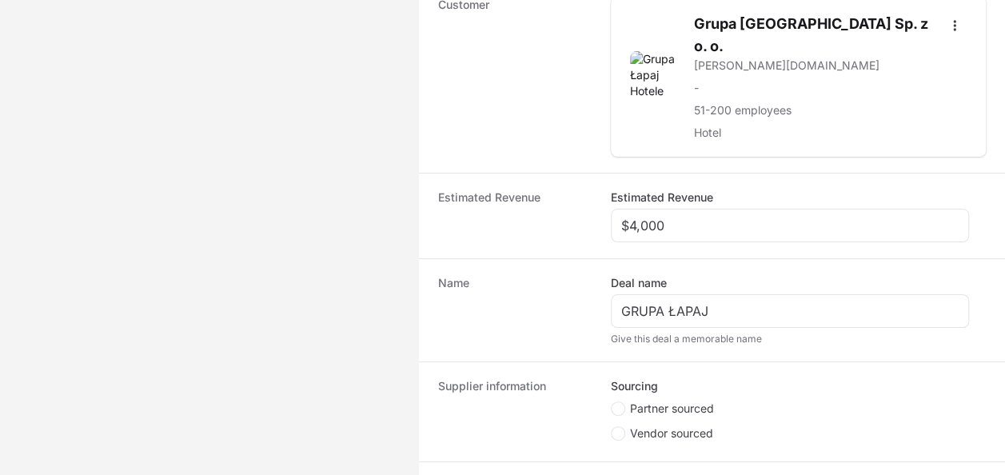
click at [710, 400] on ul "Partner sourced Vendor sourced" at bounding box center [790, 422] width 358 height 45
click at [710, 400] on li "Partner sourced" at bounding box center [790, 410] width 358 height 20
drag, startPoint x: 710, startPoint y: 393, endPoint x: 702, endPoint y: 387, distance: 10.2
click at [702, 400] on span "Partner sourced" at bounding box center [672, 408] width 84 height 16
click at [612, 401] on input "Partner sourced" at bounding box center [612, 402] width 2 height 2
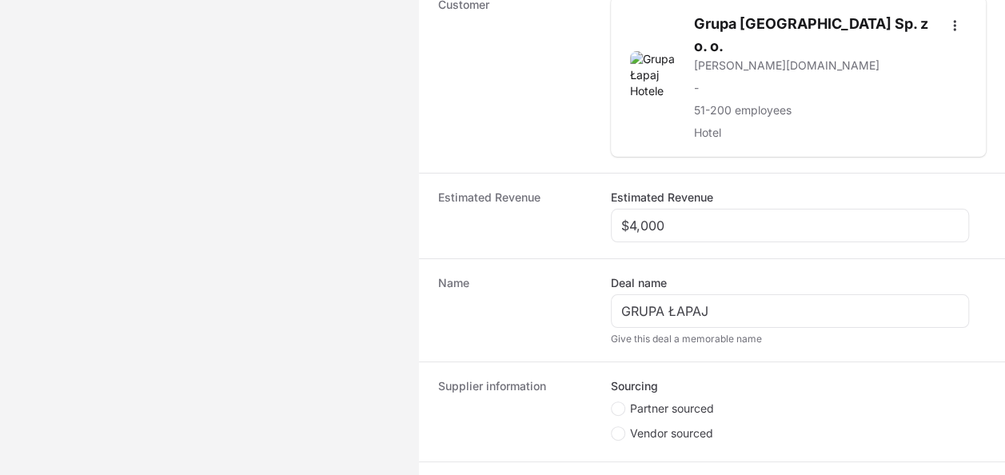
radio input "true"
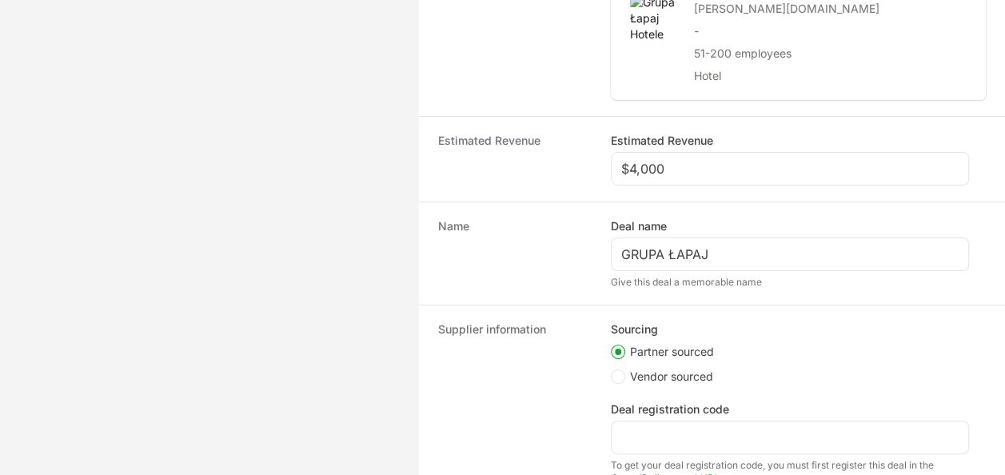
scroll to position [480, 0]
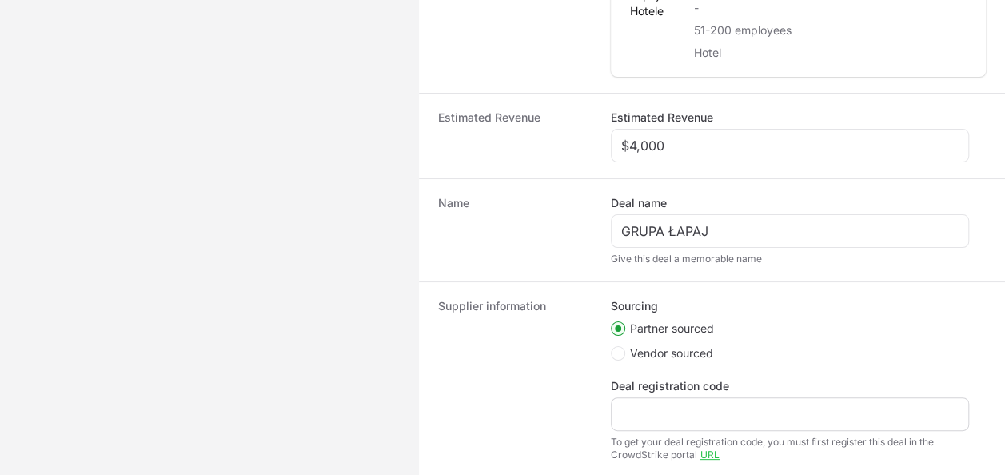
click at [656, 398] on div "Create activity form" at bounding box center [790, 414] width 358 height 34
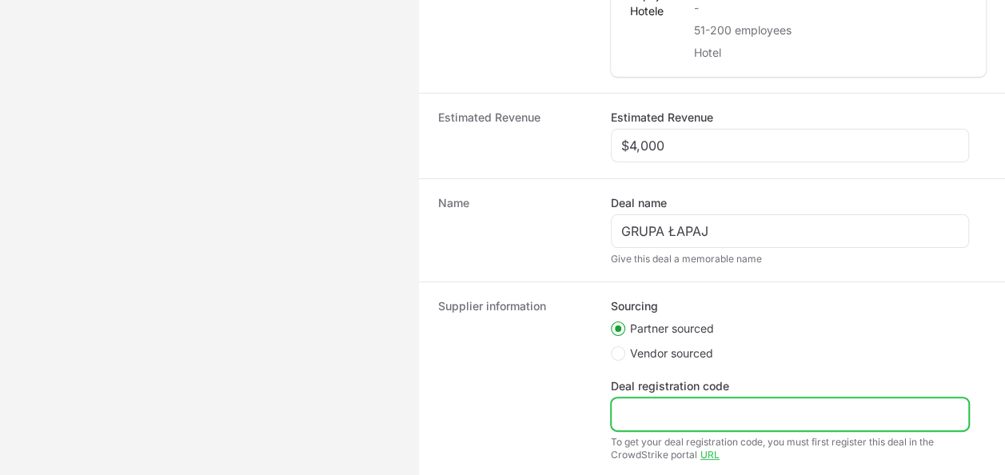
click at [657, 404] on input "Deal registration code" at bounding box center [789, 413] width 337 height 19
paste input "DR-e84017be"
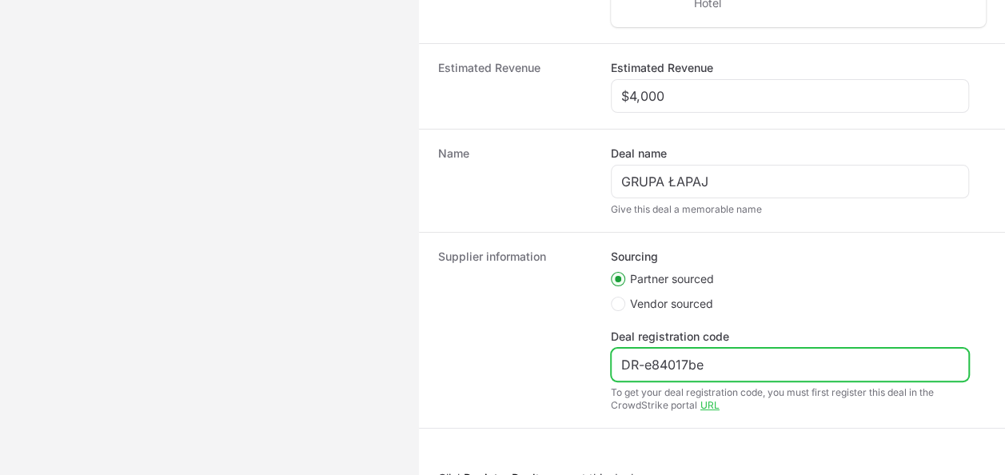
scroll to position [567, 0]
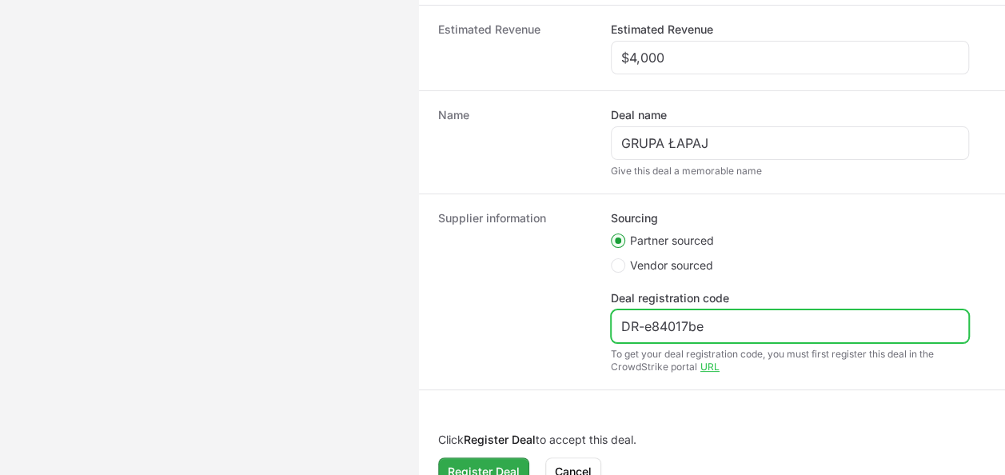
type input "DR-e84017be"
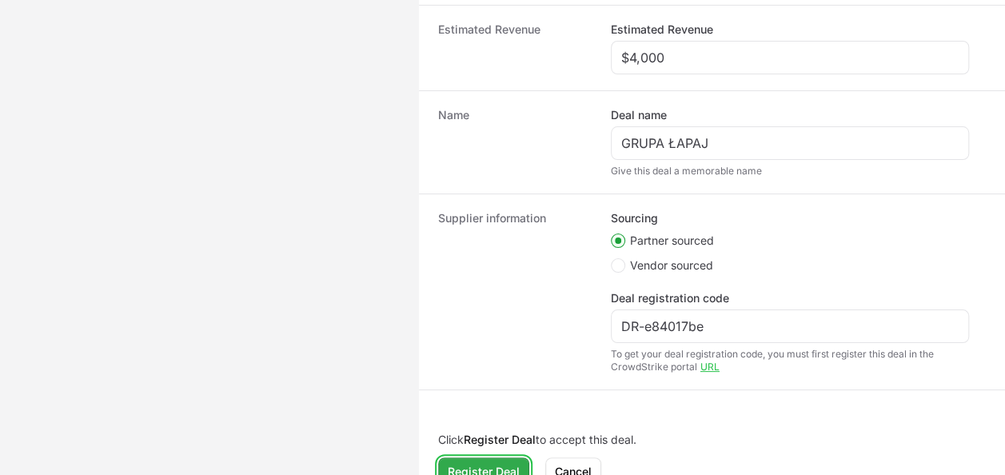
click at [485, 462] on span "Register Deal" at bounding box center [484, 471] width 72 height 19
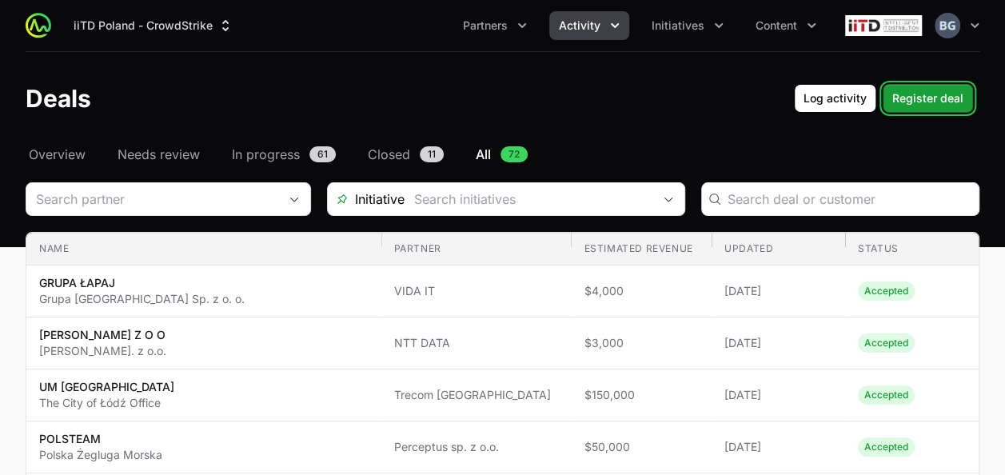
click at [952, 113] on header "Deals Log activity Register deal" at bounding box center [502, 98] width 1005 height 93
click at [936, 105] on span "Register deal" at bounding box center [927, 98] width 71 height 19
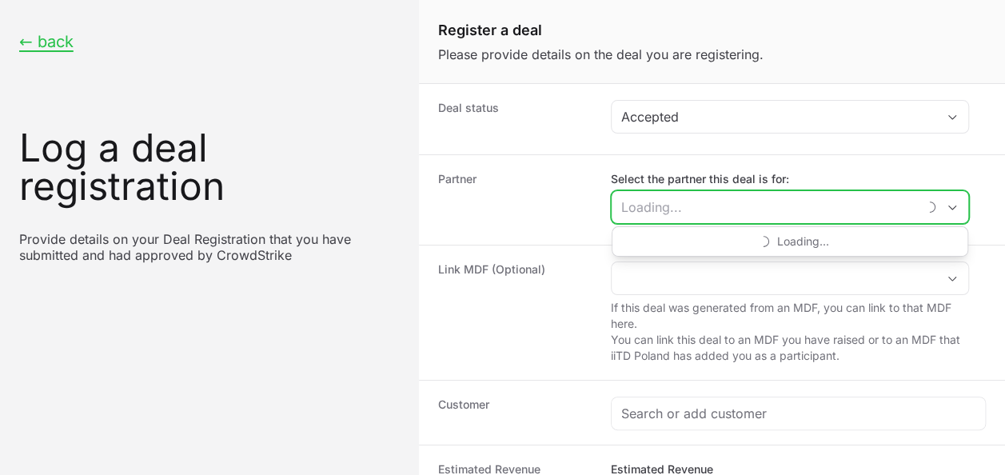
click at [655, 213] on input "Select the partner this deal is for:" at bounding box center [763, 207] width 305 height 32
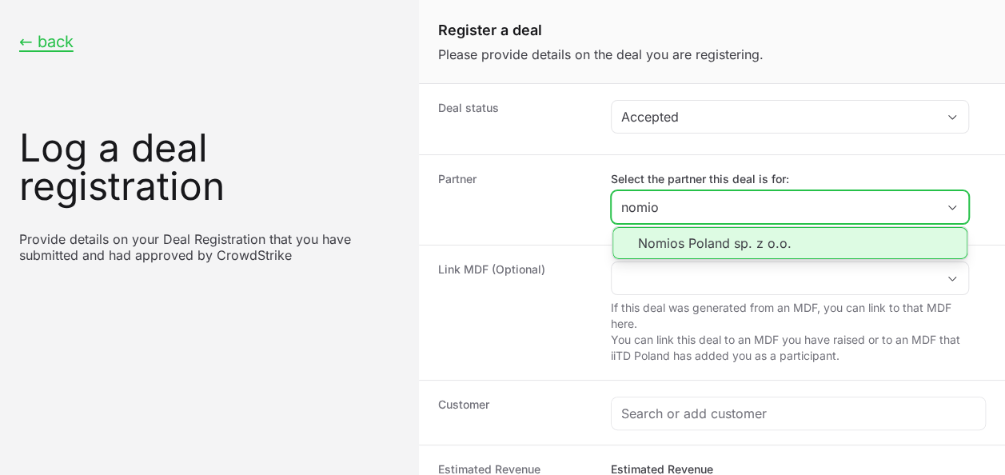
click at [703, 239] on li "Nomios Poland sp. z o.o." at bounding box center [789, 243] width 355 height 32
type input "Nomios Poland sp. z o.o."
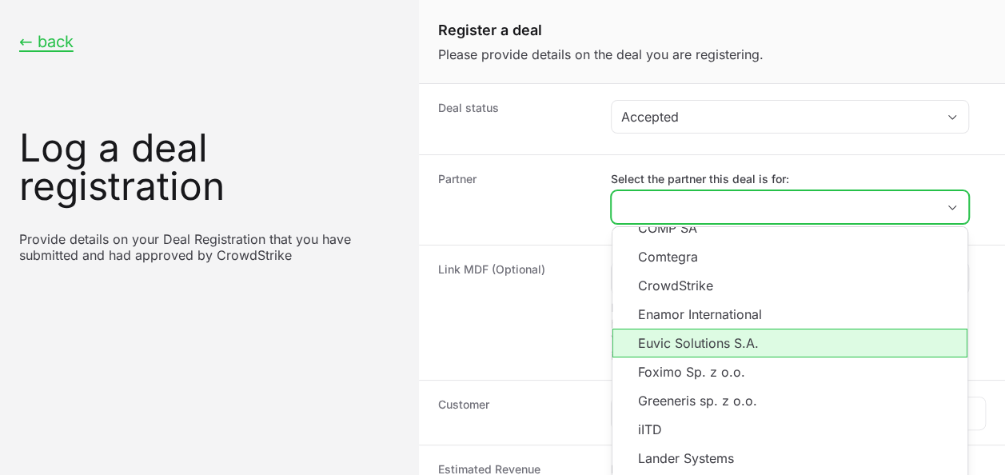
scroll to position [160, 0]
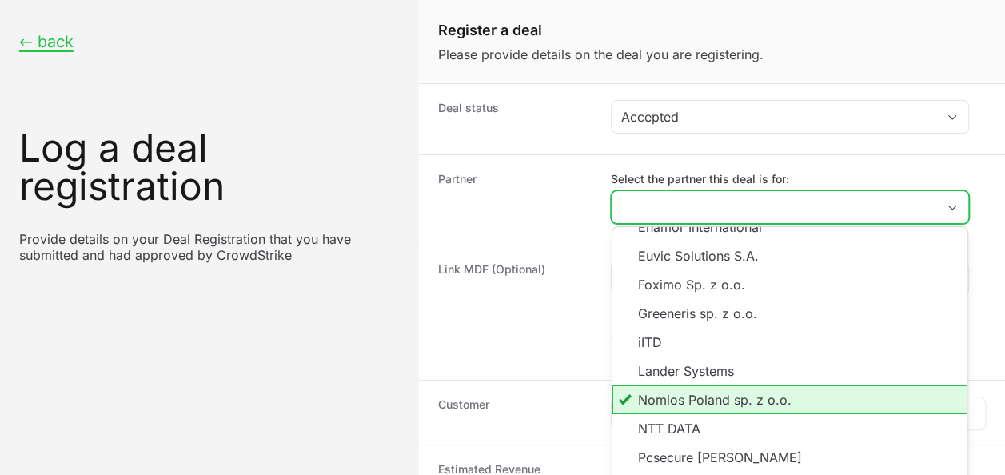
click at [760, 392] on li "Nomios Poland sp. z o.o." at bounding box center [789, 399] width 355 height 29
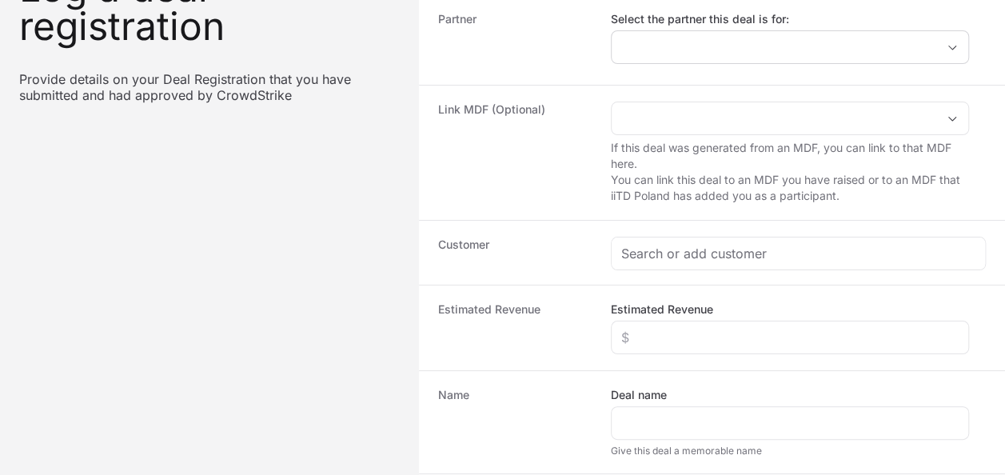
click at [637, 217] on dl "Deal status Accepted Partner Select the partner this deal is for: Link MDF (Opt…" at bounding box center [712, 249] width 586 height 650
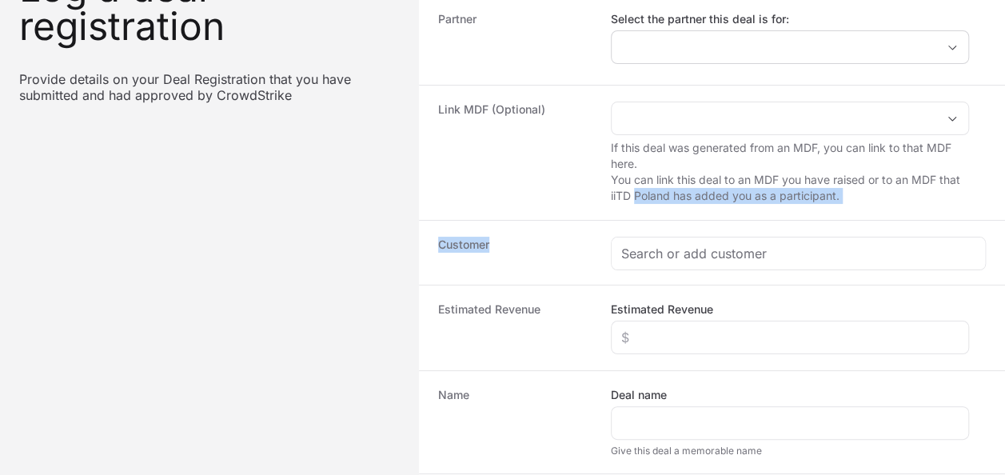
drag, startPoint x: 637, startPoint y: 217, endPoint x: 679, endPoint y: 274, distance: 70.8
click at [679, 274] on div "Customer" at bounding box center [712, 252] width 586 height 65
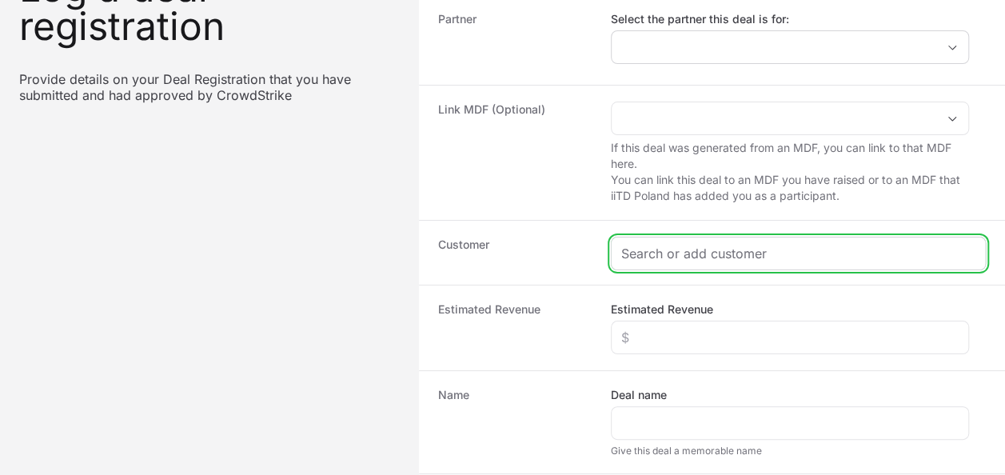
click at [679, 257] on input "Create activity form" at bounding box center [798, 253] width 354 height 19
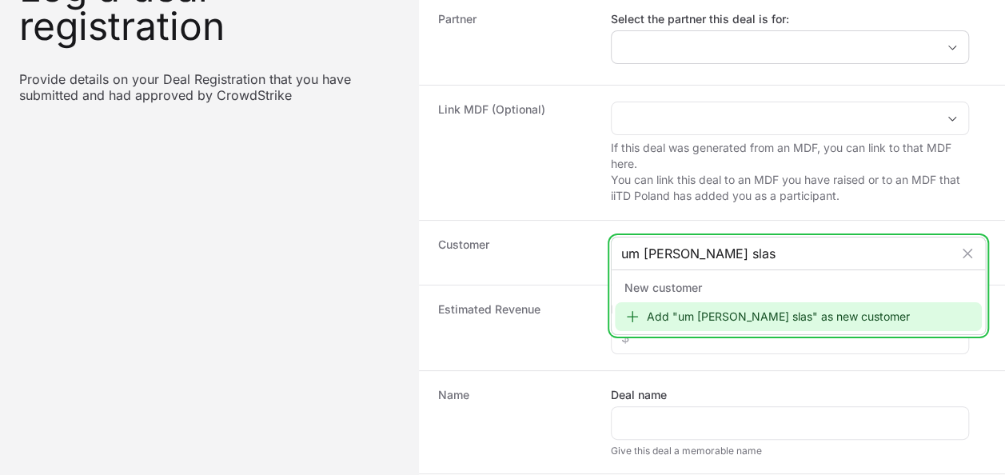
type input "um ruda slas"
click at [718, 312] on div "Add "um ruda slas" as new customer" at bounding box center [798, 316] width 367 height 29
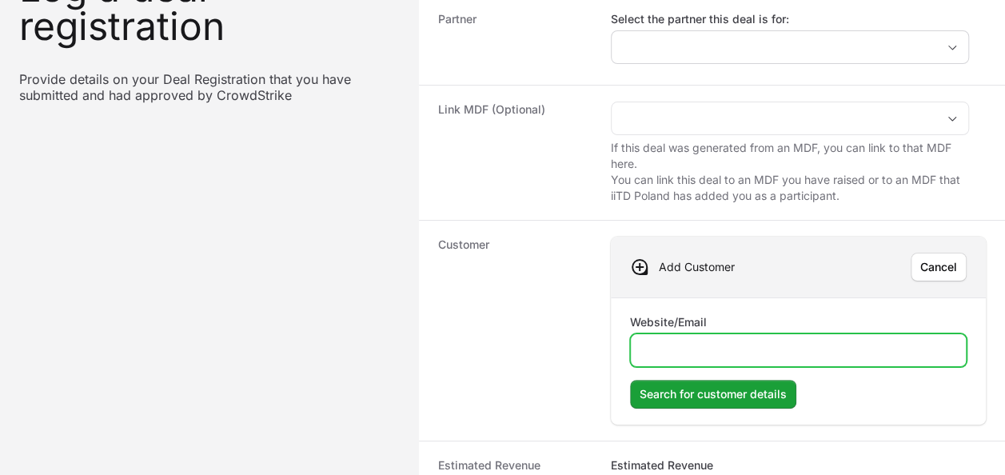
click at [739, 348] on input "Website/Email" at bounding box center [798, 349] width 316 height 19
paste input "www.rudaslaska.pl"
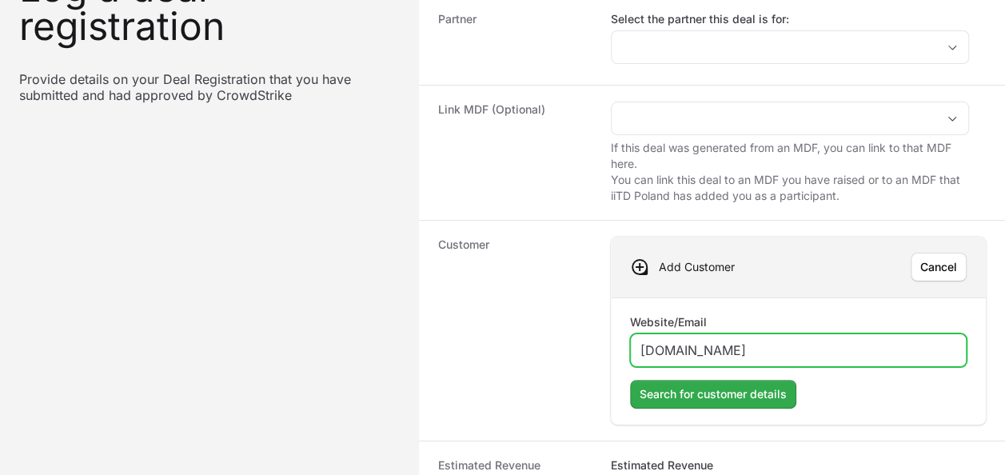
type input "www.rudaslaska.pl"
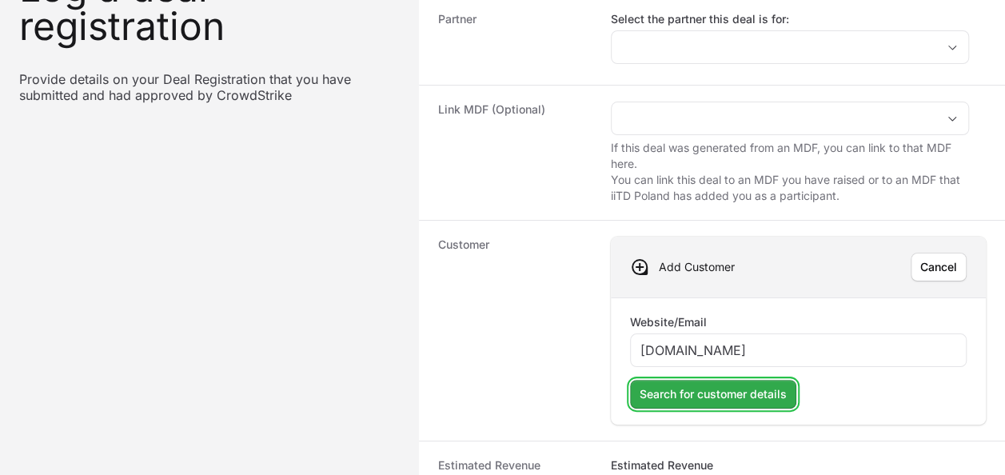
click at [745, 401] on button "Search for customer details" at bounding box center [713, 394] width 166 height 29
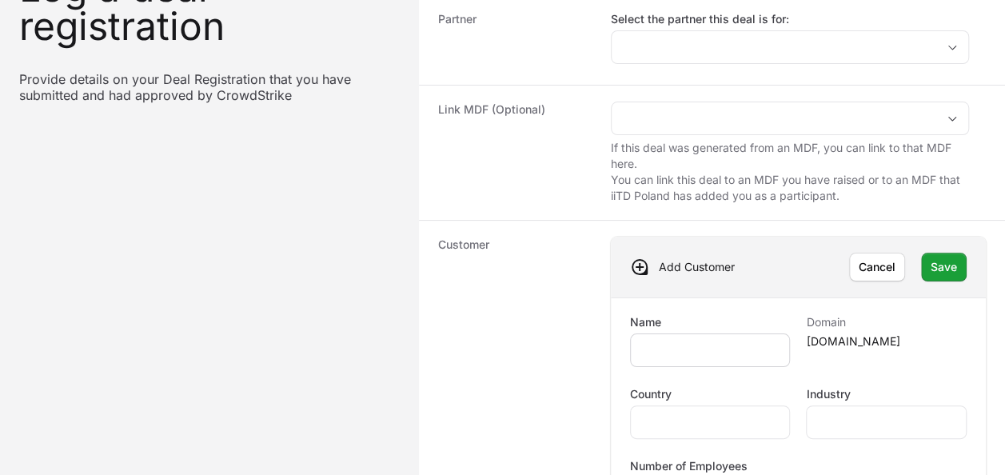
click at [675, 356] on div "Create activity form" at bounding box center [710, 350] width 161 height 34
click at [684, 347] on input "Name" at bounding box center [710, 349] width 140 height 19
click at [700, 347] on input "UM RUDASLASKA" at bounding box center [710, 349] width 140 height 19
type input "UM RUDA SLASKA"
click at [675, 424] on input "Country" at bounding box center [710, 421] width 140 height 19
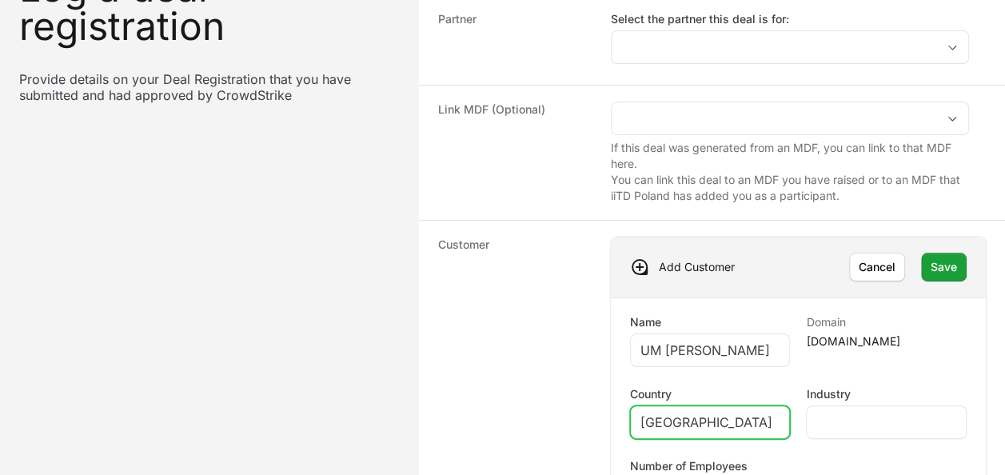
type input "POLAND"
click at [619, 349] on div "Name UM RUDA SLASKA Domain rudaslaska.pl Country POLAND Industry Number of Empl…" at bounding box center [798, 475] width 375 height 356
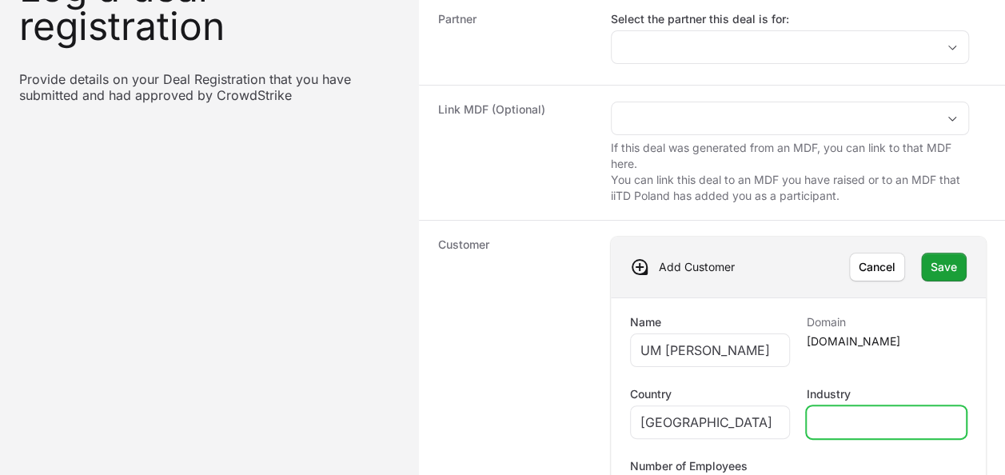
drag, startPoint x: 878, startPoint y: 416, endPoint x: 900, endPoint y: 441, distance: 34.0
click at [893, 433] on div "Create activity form" at bounding box center [886, 422] width 161 height 34
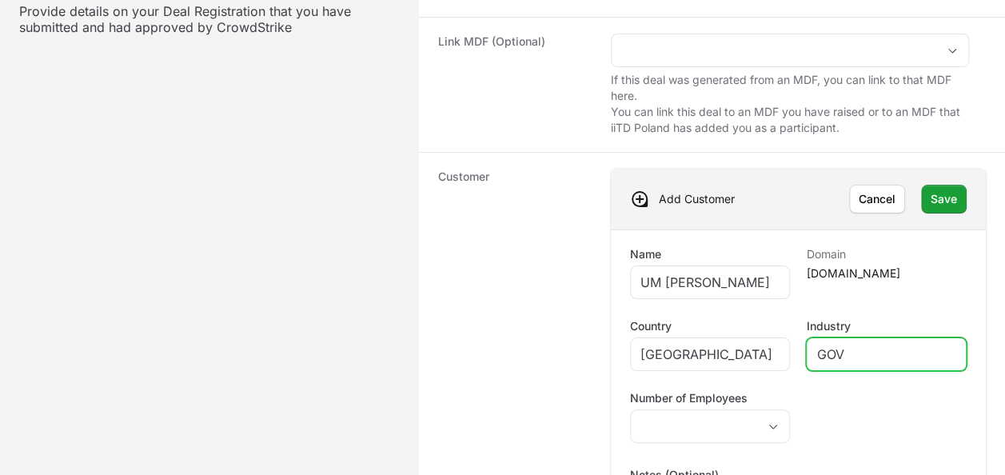
scroll to position [320, 0]
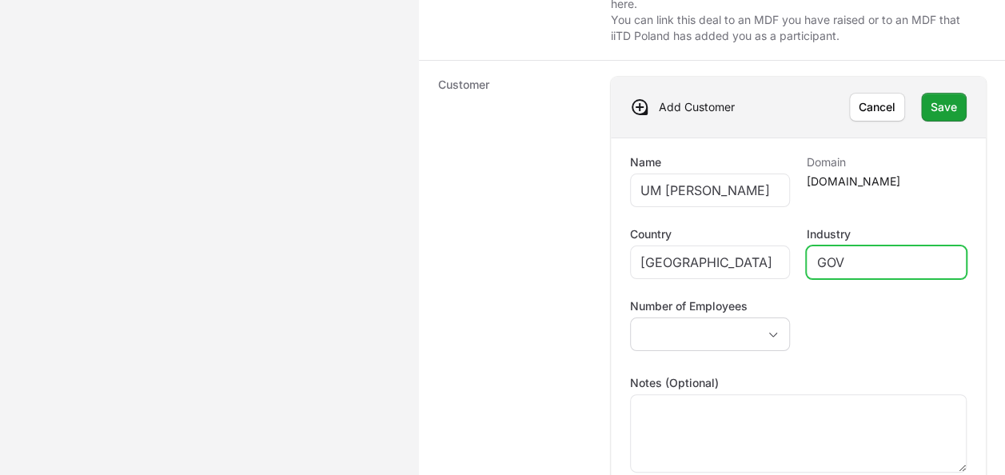
type input "GOV"
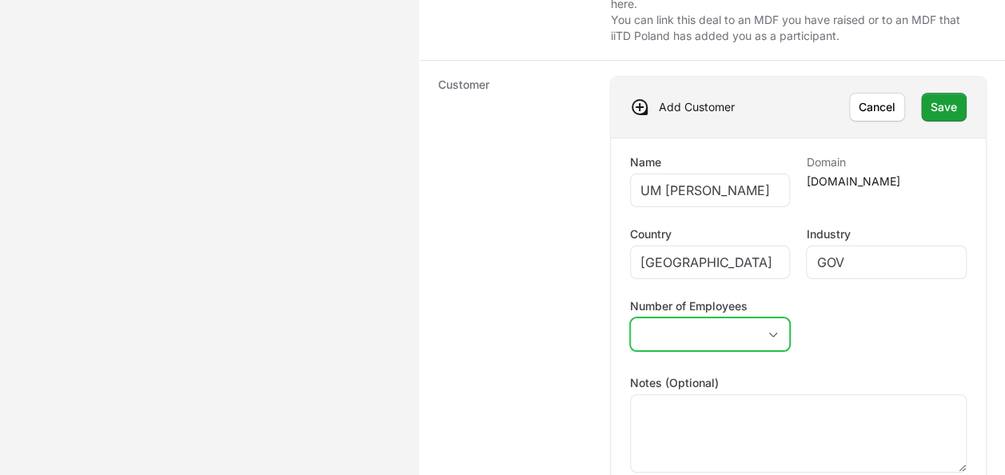
click at [721, 320] on button "placeholder" at bounding box center [710, 334] width 159 height 32
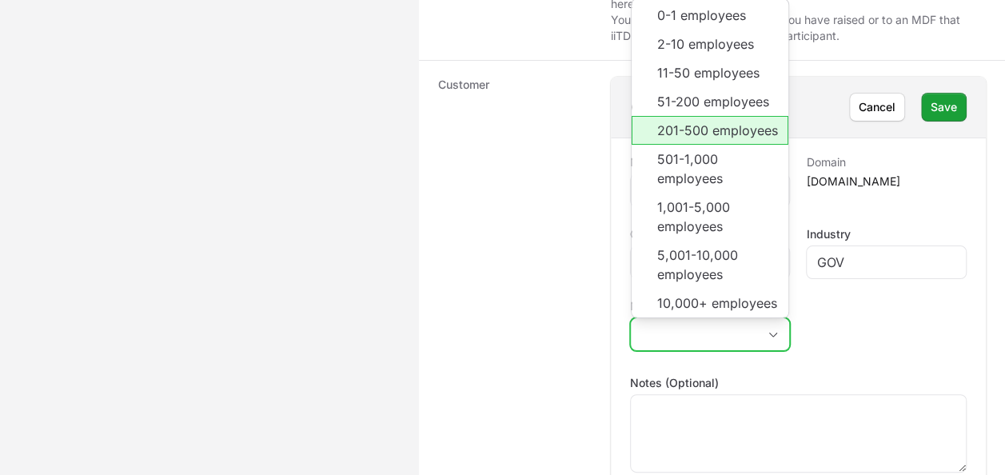
click at [742, 116] on li "201-500 employees" at bounding box center [709, 130] width 157 height 29
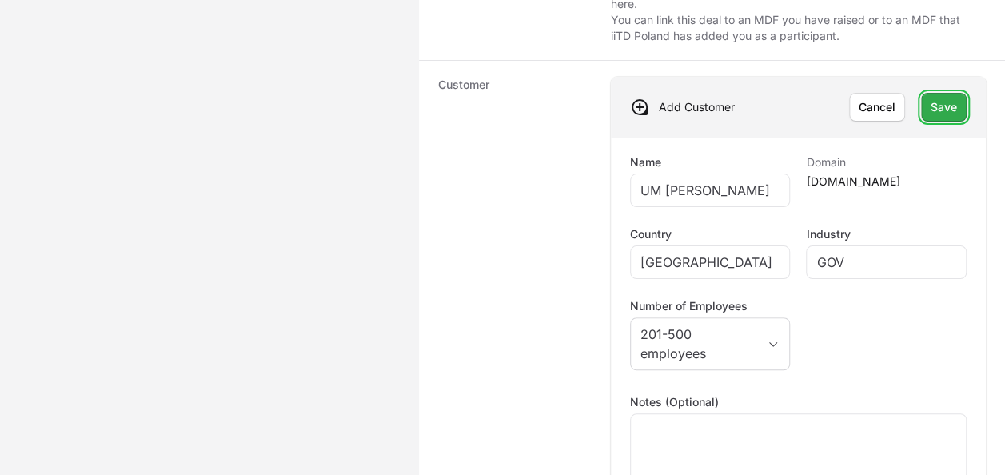
click at [948, 98] on span "Save" at bounding box center [943, 107] width 26 height 19
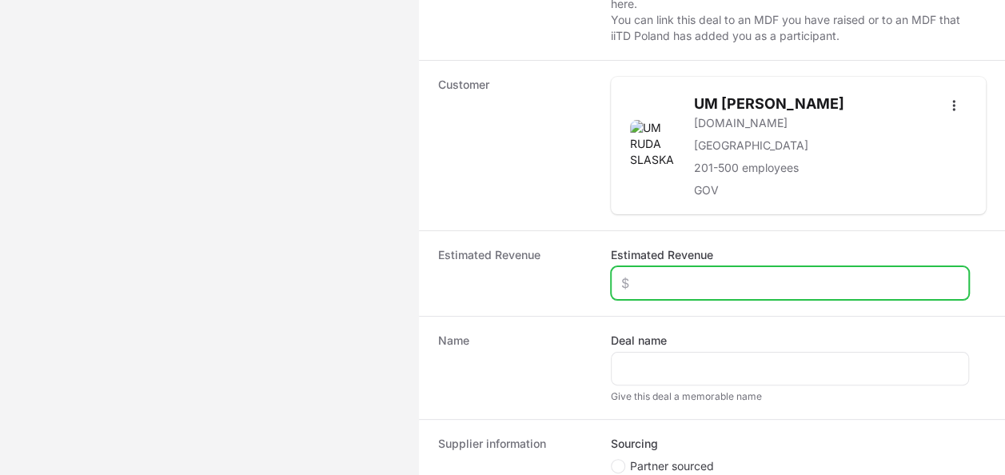
click at [663, 283] on input "Estimated Revenue" at bounding box center [789, 282] width 337 height 19
type input "$7"
type input "$8,000"
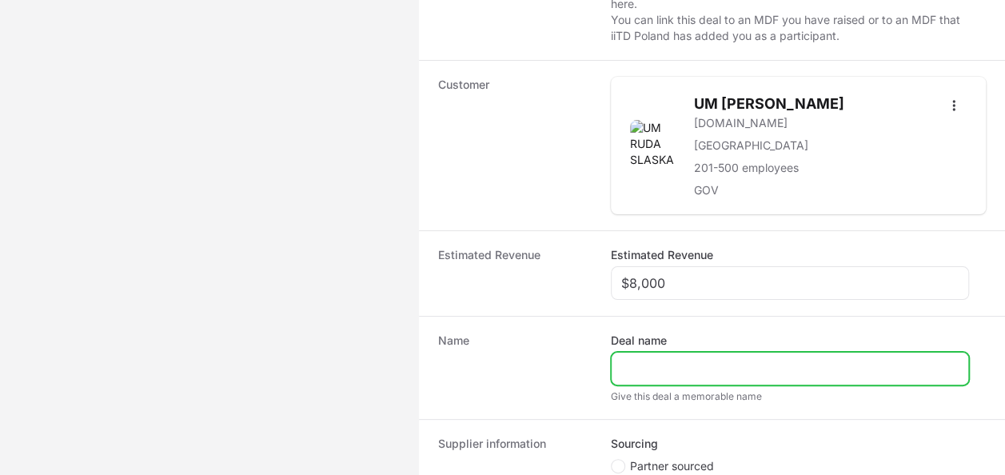
click at [677, 371] on input "Deal name" at bounding box center [789, 368] width 337 height 19
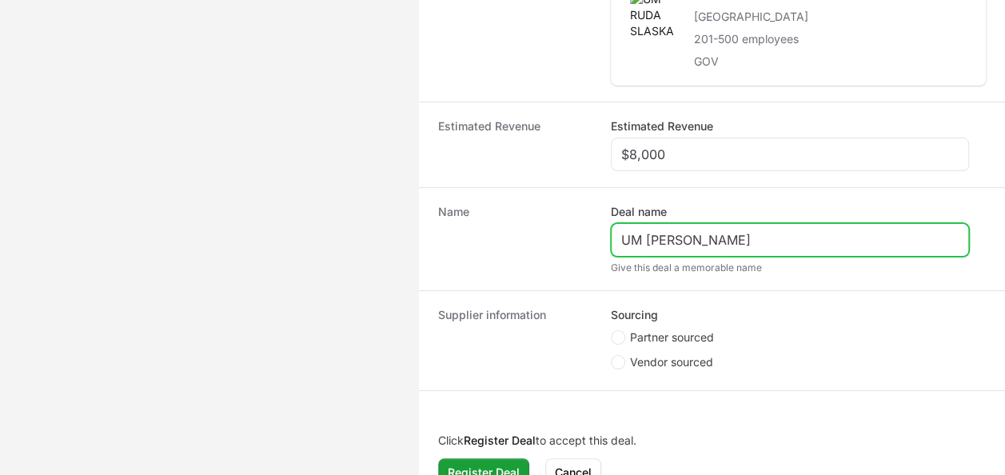
scroll to position [472, 0]
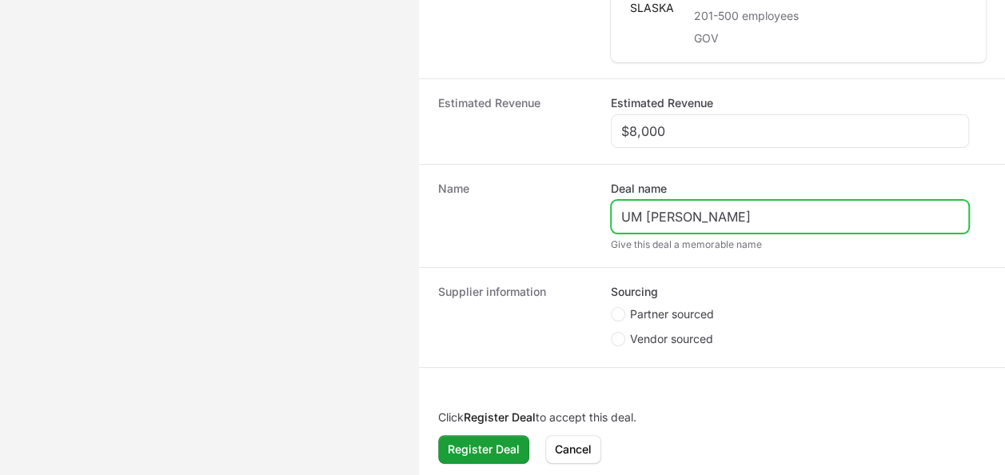
type input "UM RUDA SLASKA"
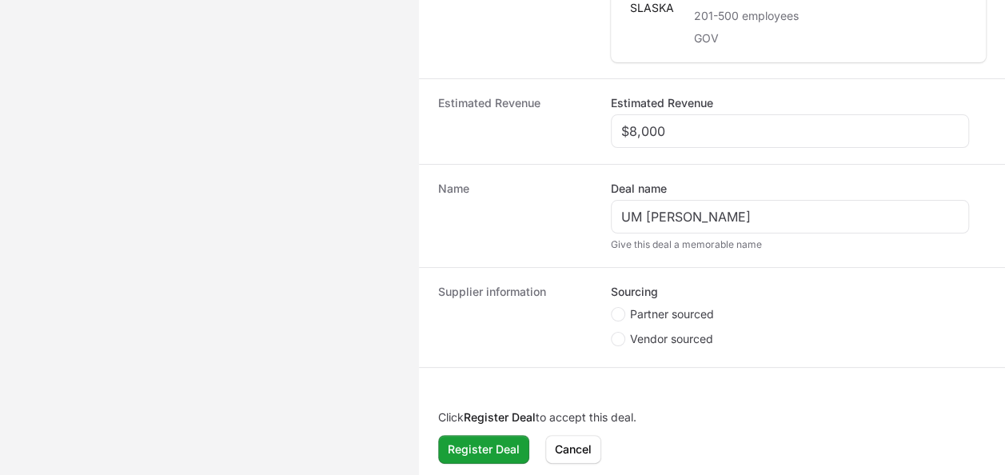
click at [667, 306] on span "Partner sourced" at bounding box center [672, 314] width 84 height 16
click at [612, 307] on input "Partner sourced" at bounding box center [612, 308] width 2 height 2
radio input "true"
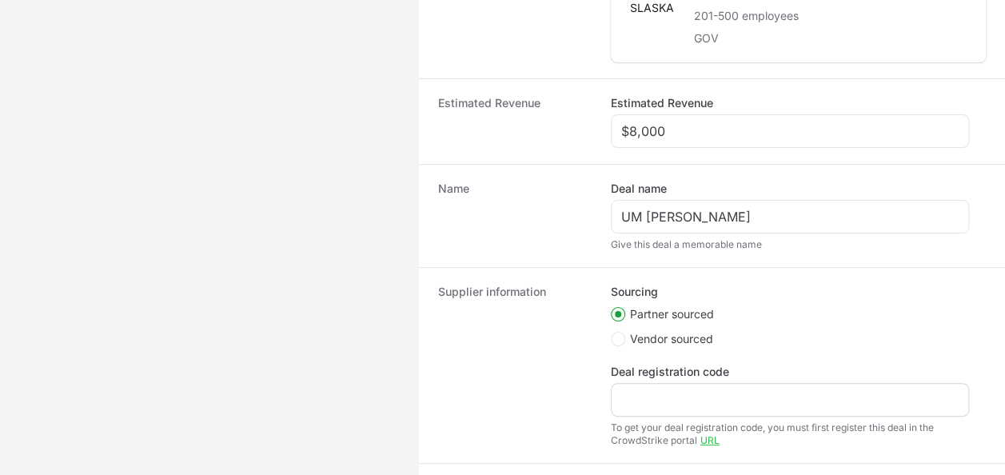
click at [719, 406] on div "Create activity form" at bounding box center [790, 400] width 358 height 34
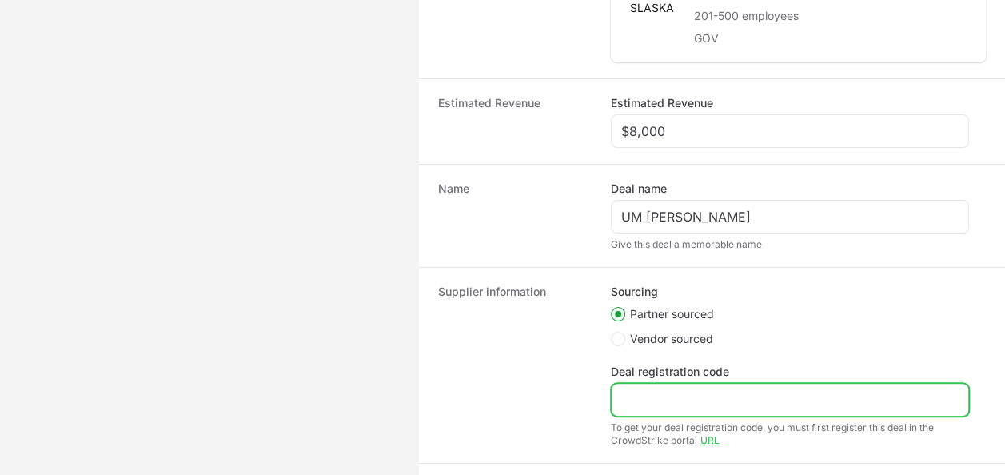
click at [719, 396] on input "Deal registration code" at bounding box center [789, 399] width 337 height 19
paste input "DR-3e357001"
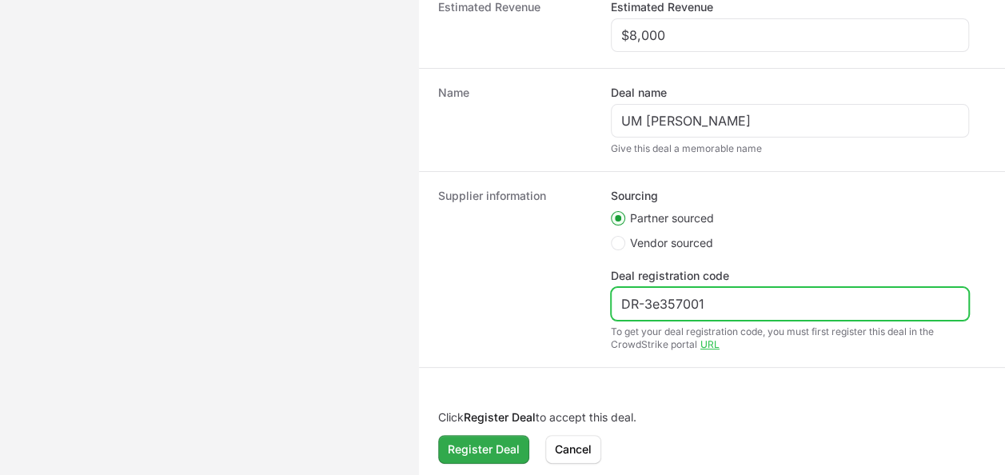
type input "DR-3e357001"
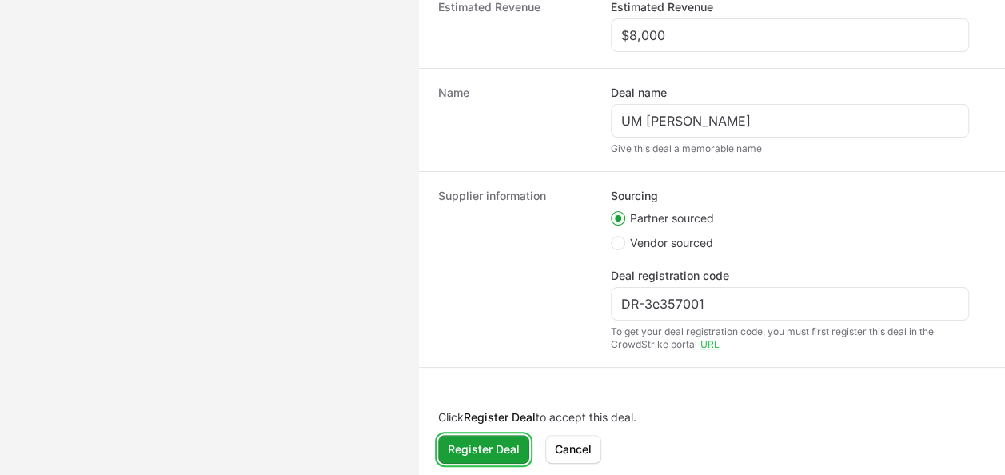
click at [494, 435] on button "Register Deal" at bounding box center [483, 449] width 91 height 29
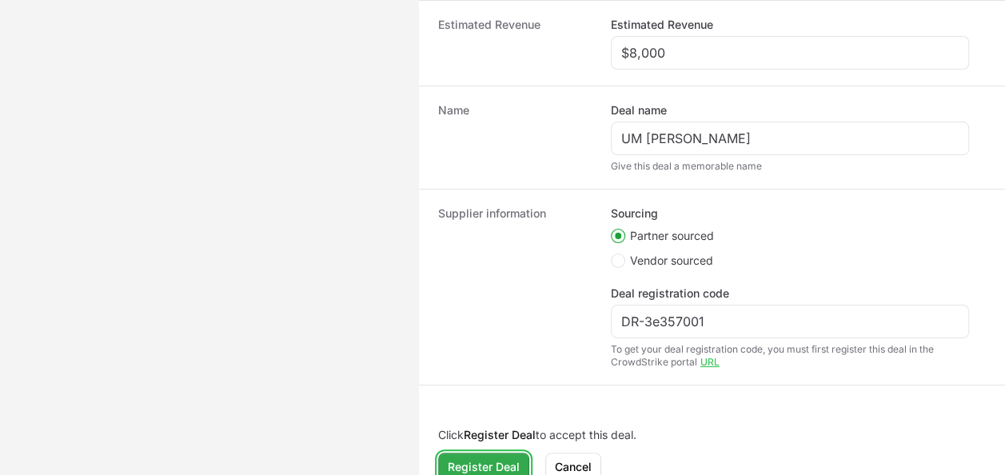
click at [460, 457] on span "Register Deal" at bounding box center [484, 466] width 72 height 19
click at [467, 462] on span "Register Deal" at bounding box center [484, 466] width 72 height 19
click at [491, 457] on span "Register Deal" at bounding box center [484, 466] width 72 height 19
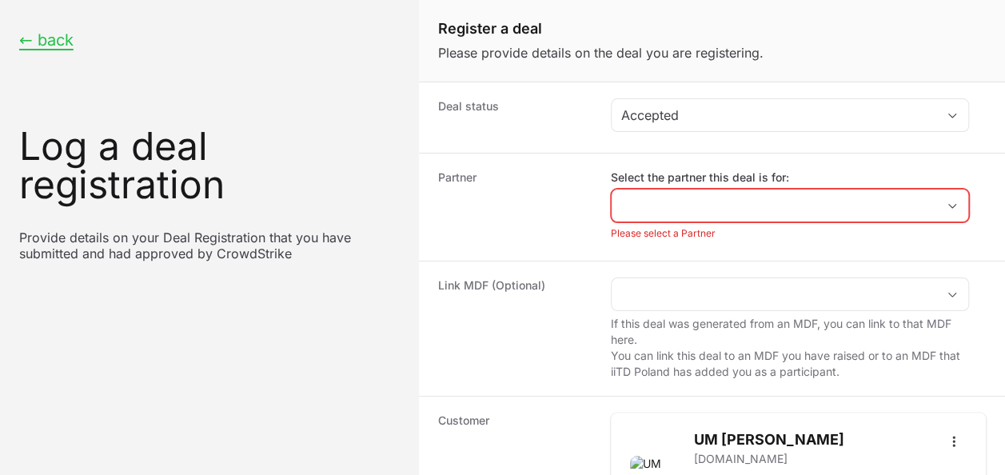
scroll to position [0, 0]
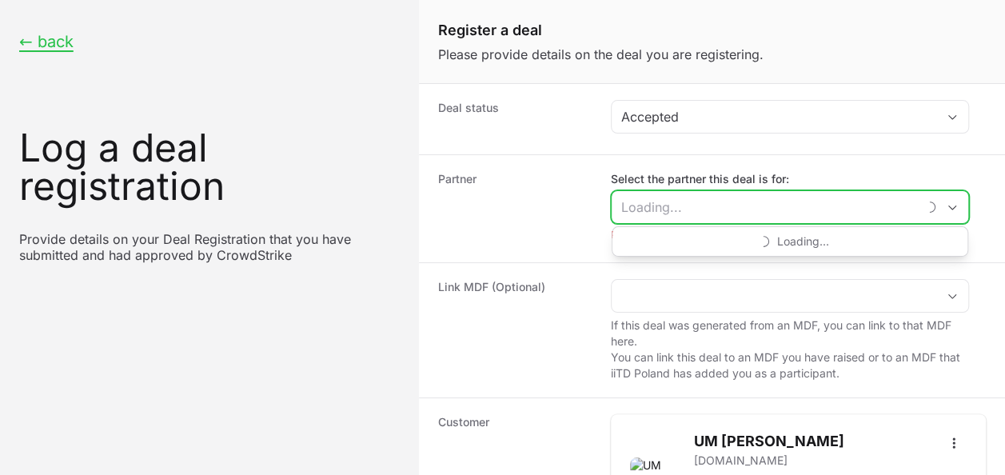
click at [630, 202] on input "Select the partner this deal is for:" at bounding box center [763, 207] width 305 height 32
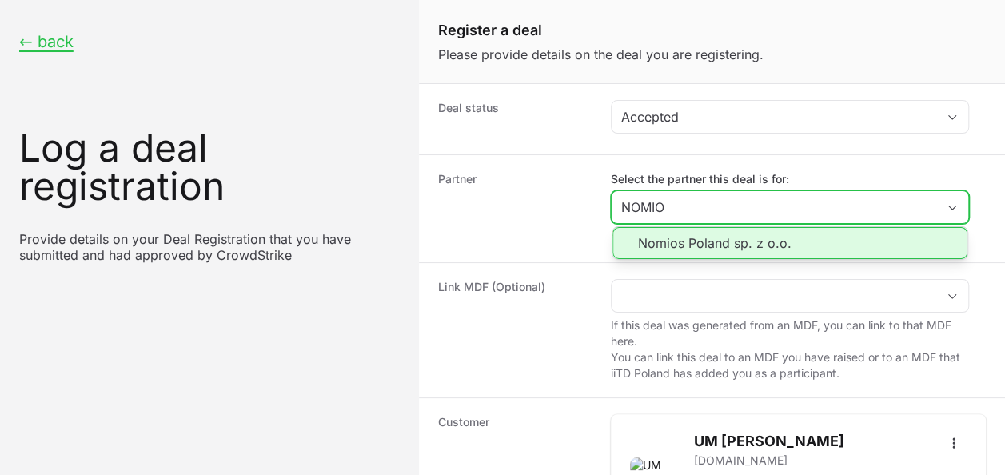
click at [663, 237] on li "Nomios Poland sp. z o.o." at bounding box center [789, 243] width 355 height 32
type input "Nomios Poland sp. z o.o."
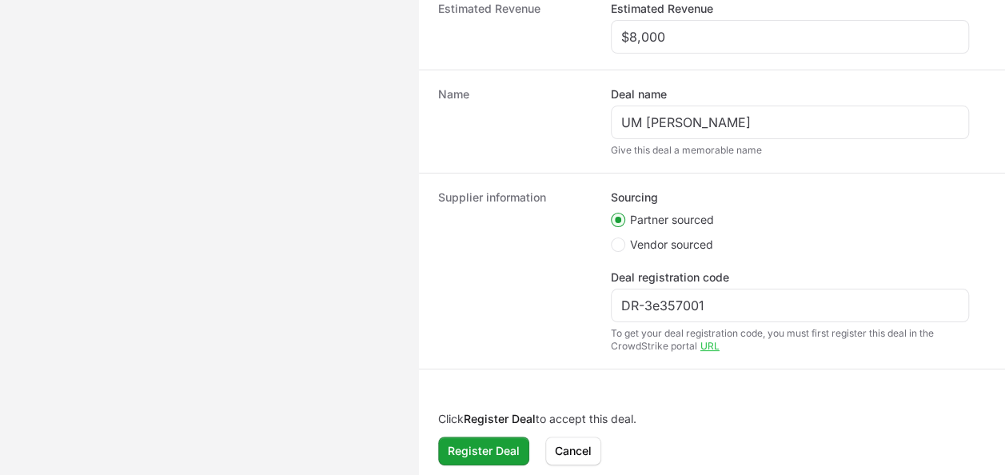
scroll to position [567, 0]
click at [519, 444] on button "Register Deal" at bounding box center [483, 449] width 91 height 29
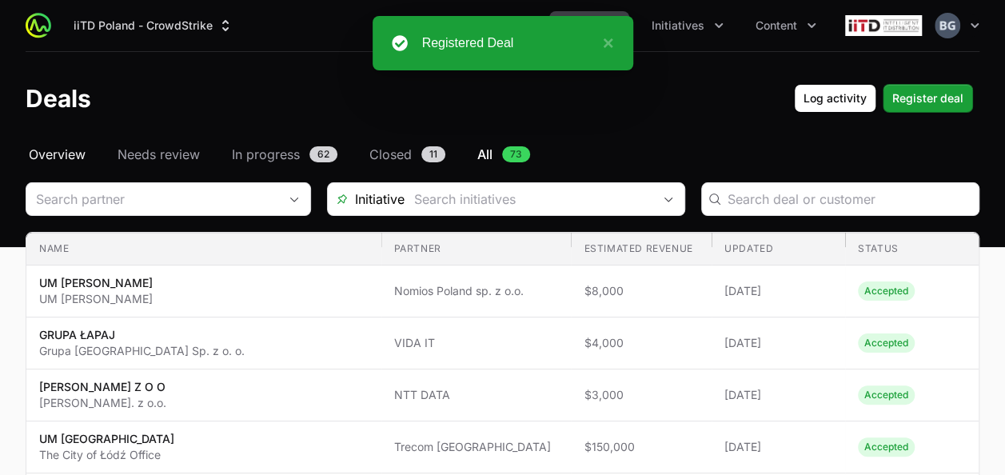
click at [85, 158] on span "Overview" at bounding box center [57, 154] width 57 height 19
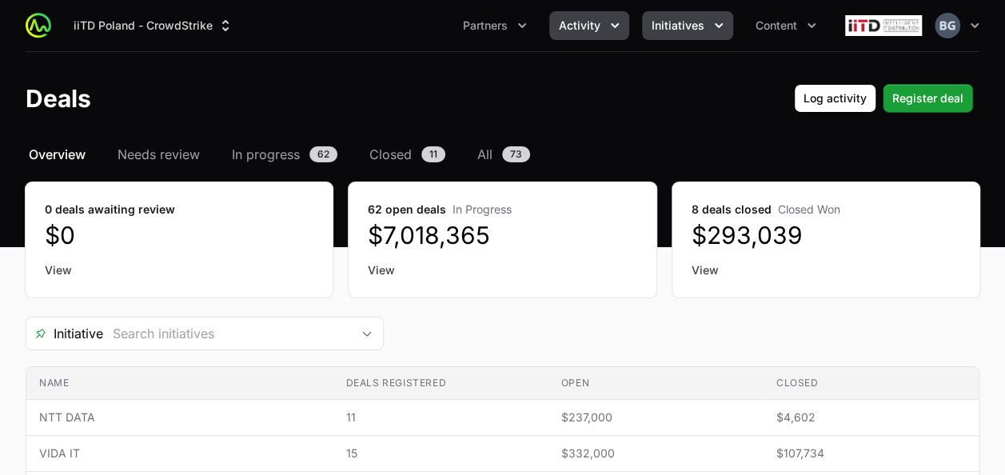
click at [694, 16] on button "Initiatives" at bounding box center [687, 25] width 91 height 29
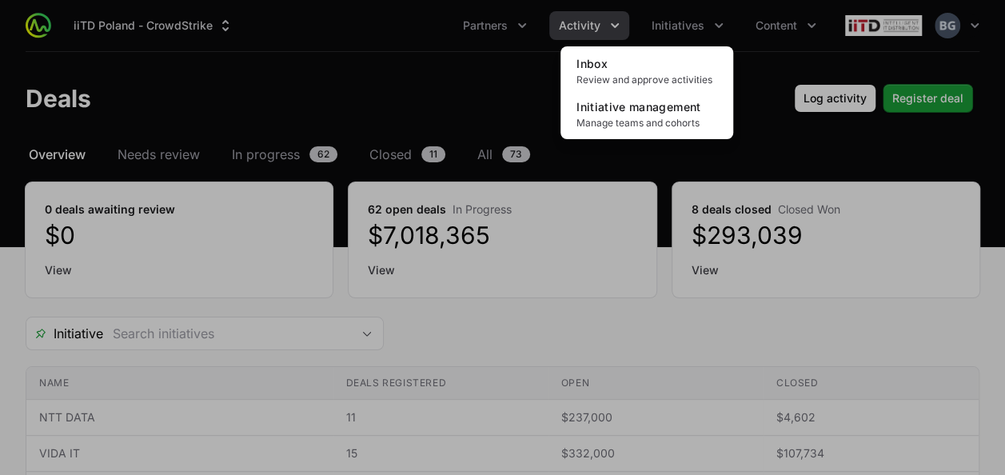
click at [460, 94] on div "Initiatives menu" at bounding box center [502, 237] width 1005 height 475
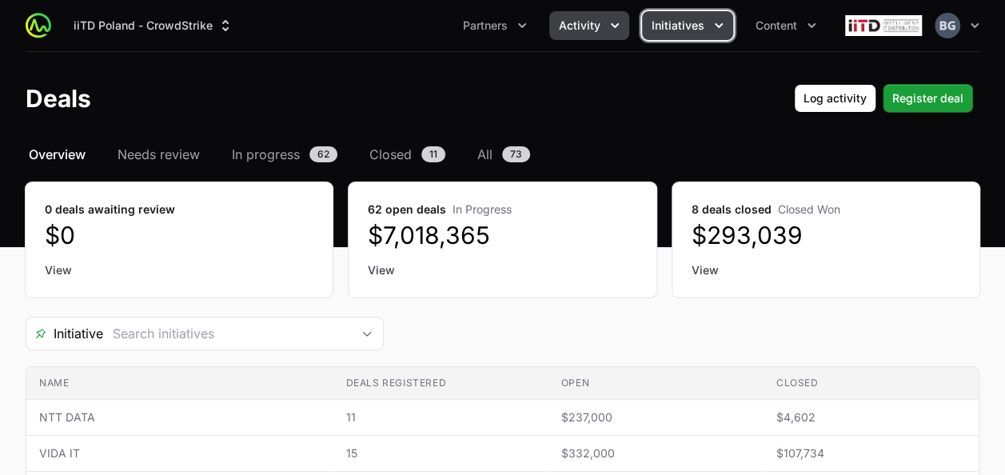
click at [699, 31] on span "Initiatives" at bounding box center [677, 26] width 53 height 16
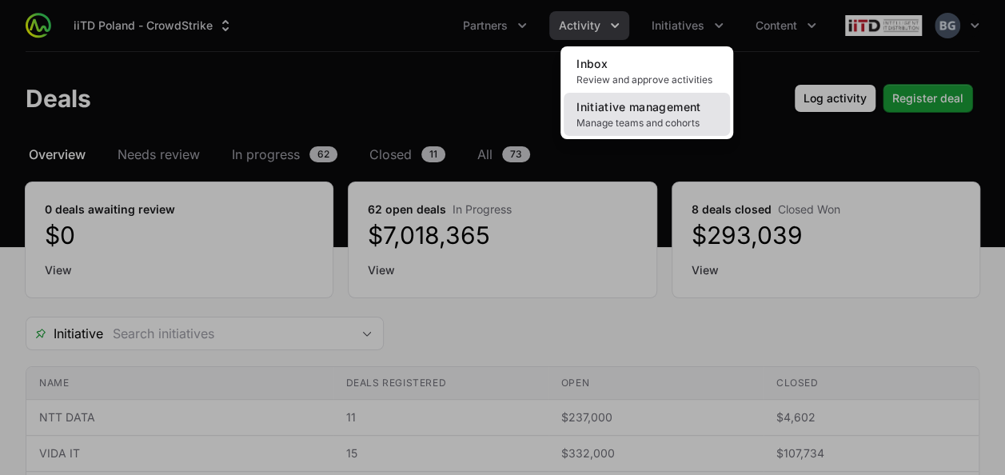
click at [700, 130] on link "Initiative management Manage teams and cohorts" at bounding box center [646, 114] width 166 height 43
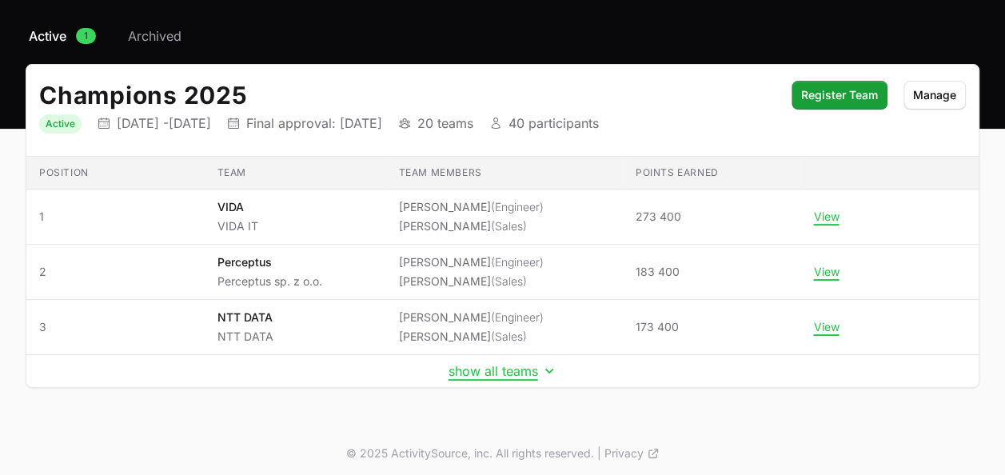
scroll to position [121, 0]
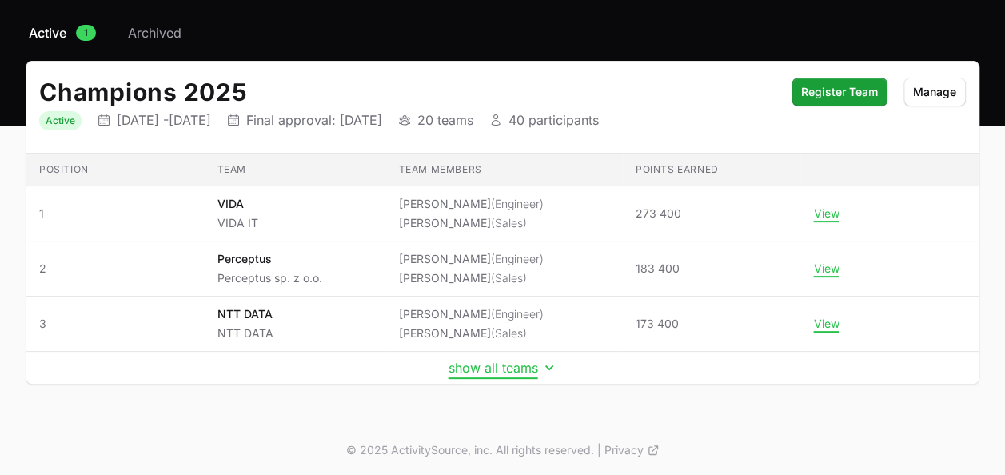
click at [526, 371] on button "show all teams" at bounding box center [502, 368] width 109 height 16
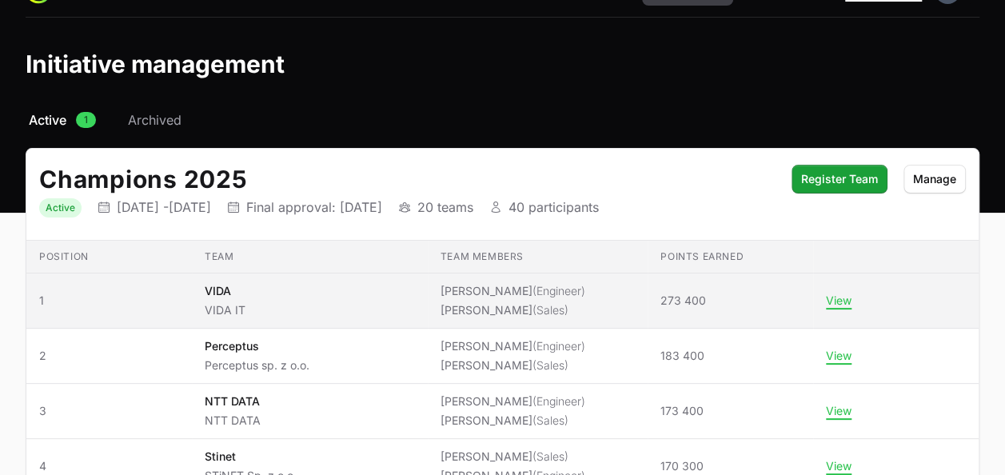
scroll to position [0, 0]
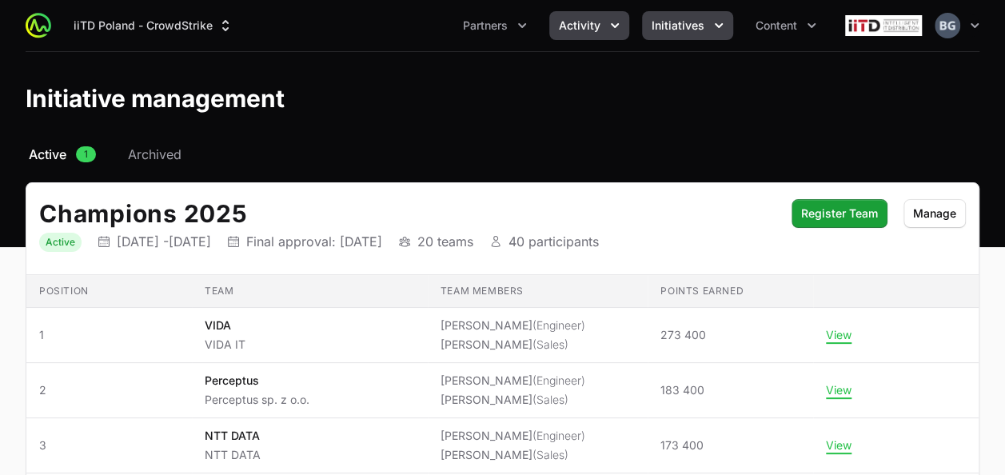
click at [628, 30] on button "Activity" at bounding box center [589, 25] width 80 height 29
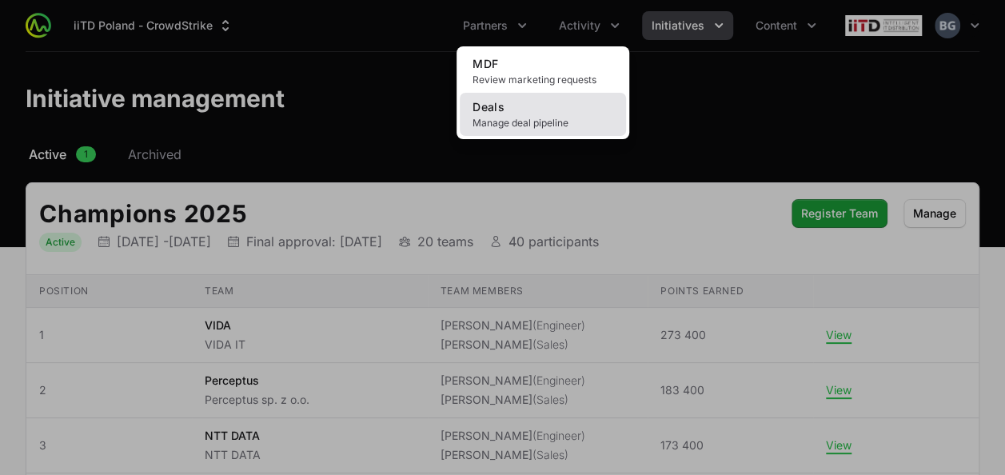
click at [531, 133] on link "Deals Manage deal pipeline" at bounding box center [543, 114] width 166 height 43
